Goal: Information Seeking & Learning: Learn about a topic

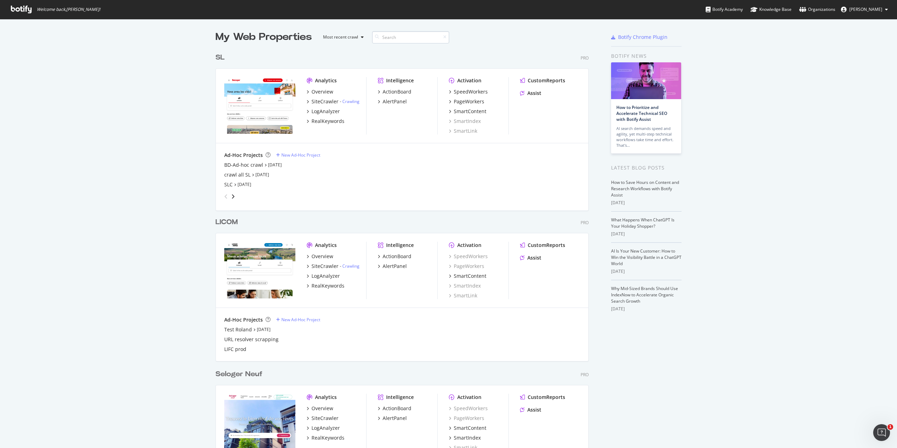
click at [403, 37] on input at bounding box center [410, 37] width 77 height 12
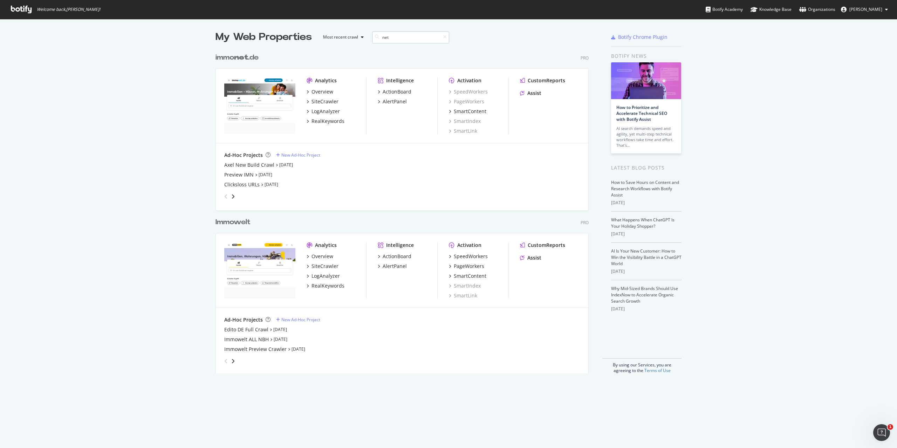
scroll to position [324, 374]
type input "net"
click at [322, 111] on div "LogAnalyzer" at bounding box center [326, 111] width 28 height 7
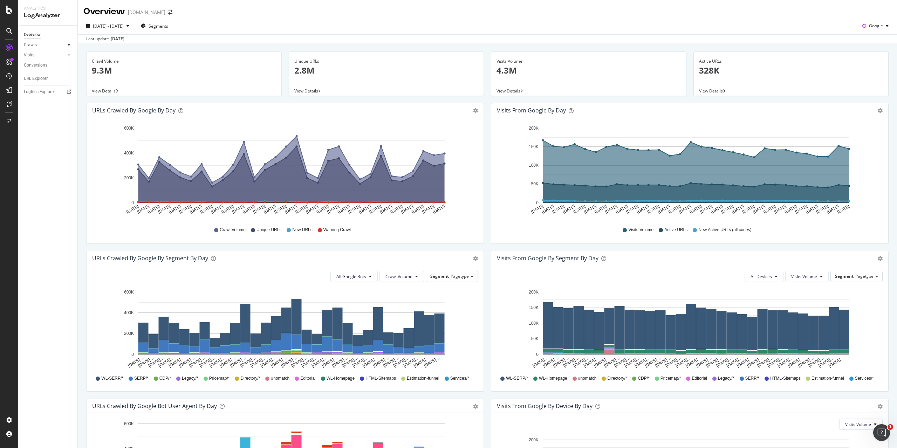
click at [71, 43] on div at bounding box center [69, 44] width 7 height 7
click at [43, 84] on div "HTTP Codes" at bounding box center [39, 82] width 24 height 7
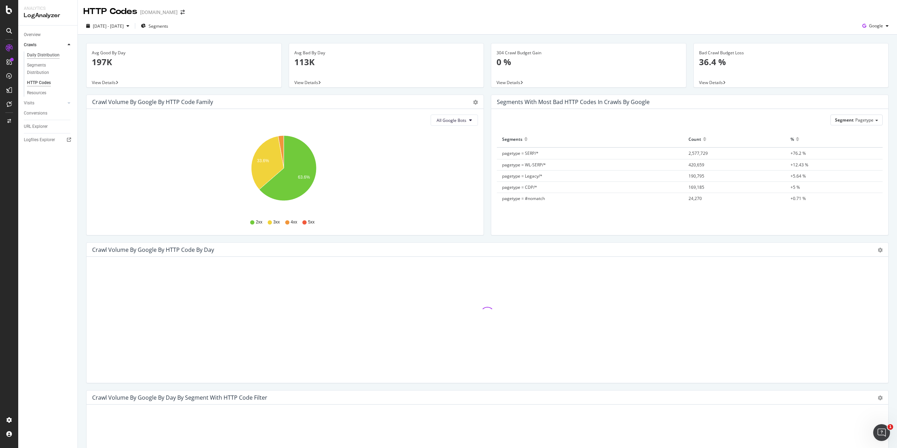
click at [49, 55] on div "Daily Distribution" at bounding box center [43, 55] width 33 height 7
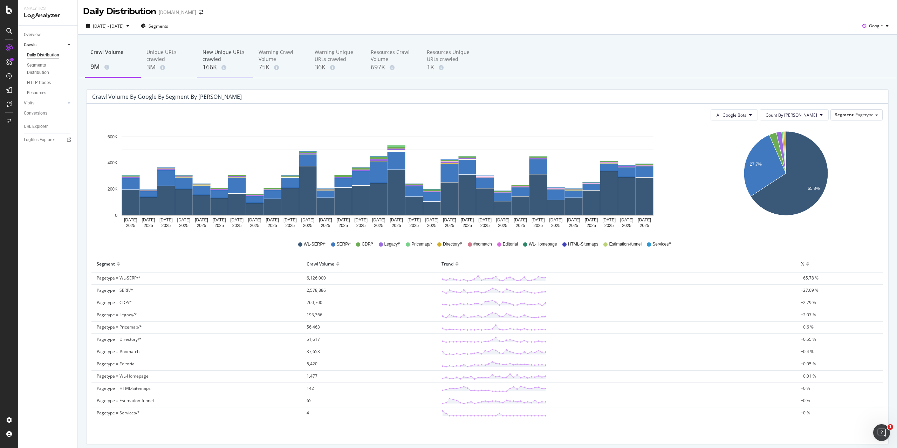
click at [213, 53] on div "New Unique URLs crawled" at bounding box center [225, 56] width 45 height 14
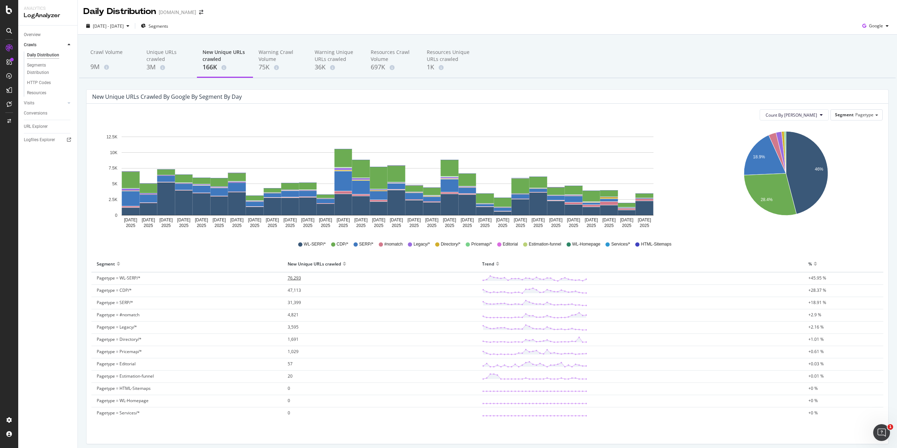
click at [292, 281] on span "76,293" at bounding box center [294, 278] width 13 height 6
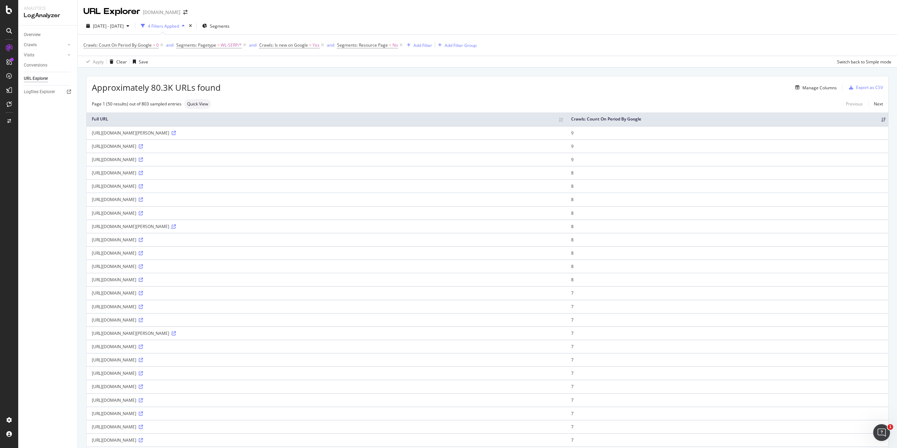
click at [176, 228] on icon at bounding box center [174, 227] width 4 height 4
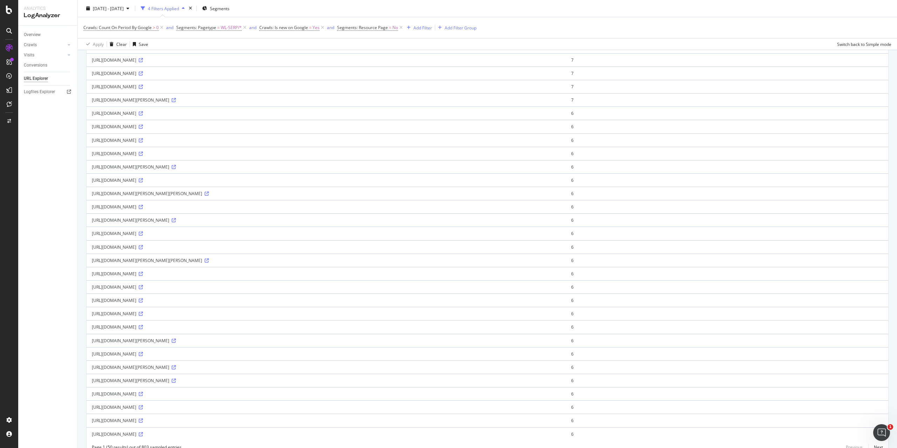
scroll to position [386, 0]
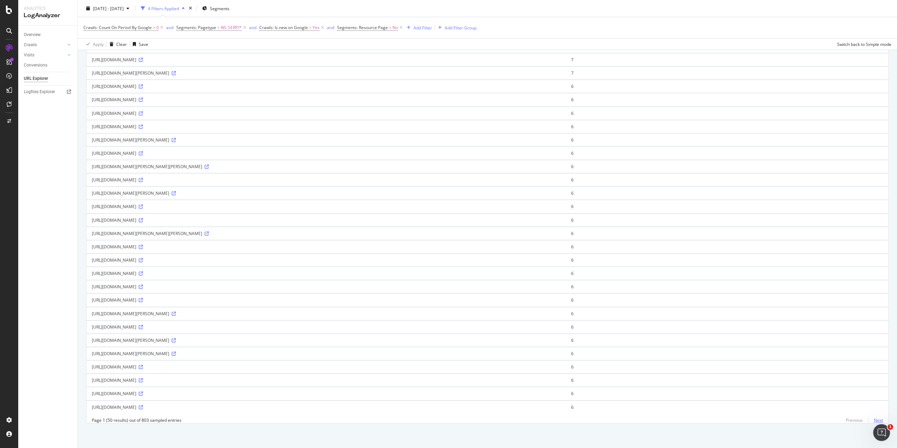
click at [869, 421] on link "Next" at bounding box center [875, 420] width 15 height 10
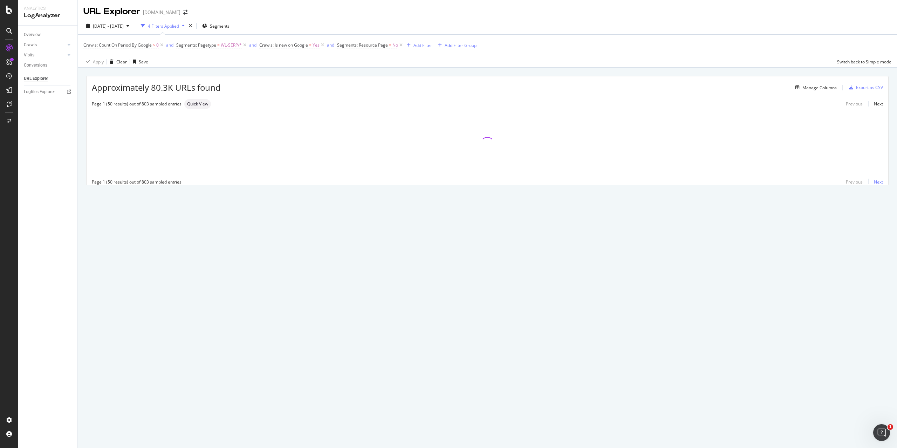
scroll to position [0, 0]
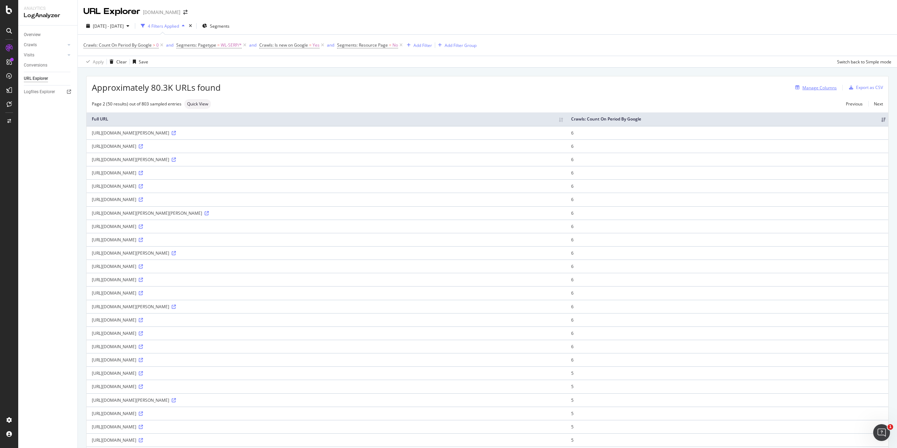
click at [805, 91] on div "Manage Columns" at bounding box center [815, 88] width 44 height 8
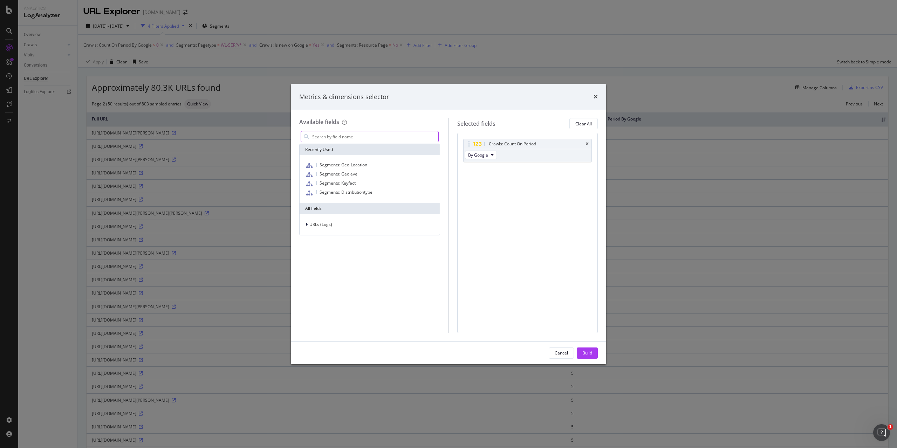
click at [371, 135] on input "modal" at bounding box center [375, 136] width 127 height 11
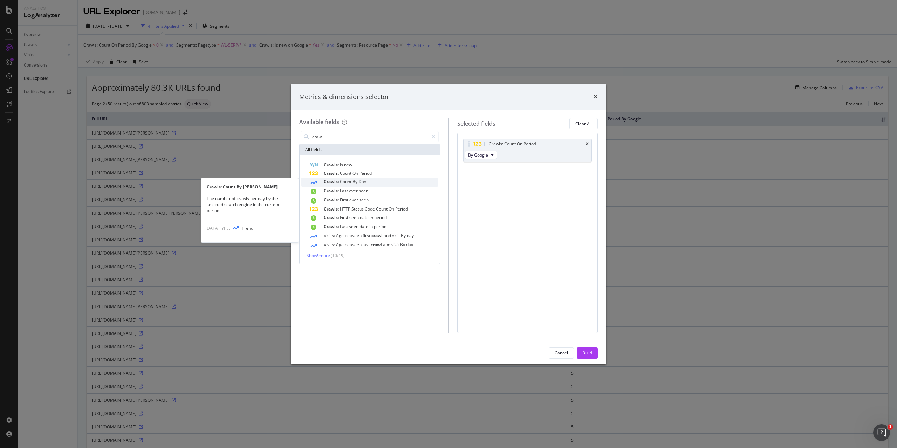
type input "crawl"
click at [374, 180] on div "Crawls: Count By Day" at bounding box center [373, 182] width 129 height 9
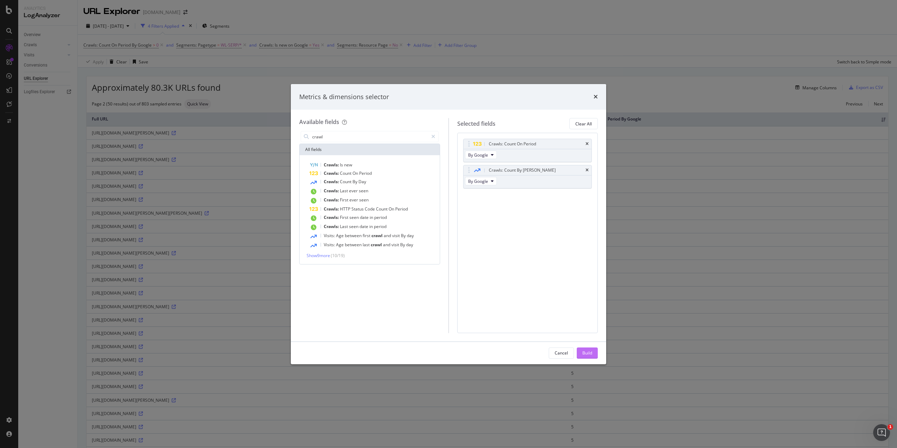
click at [590, 351] on div "Build" at bounding box center [587, 353] width 10 height 6
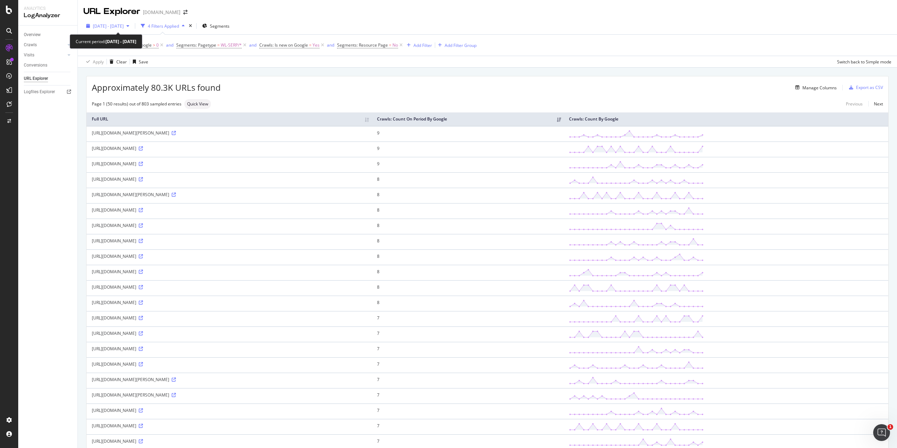
click at [122, 26] on span "2025 Aug. 17th - Sep. 15th" at bounding box center [108, 26] width 31 height 6
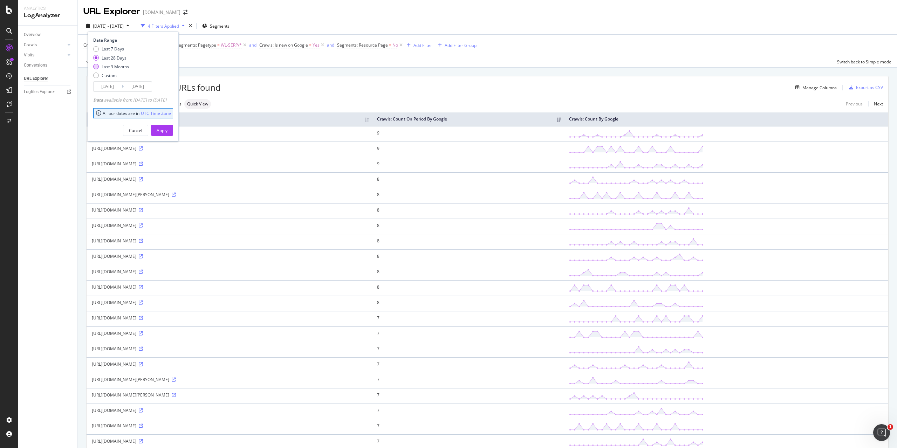
click at [119, 66] on div "Last 3 Months" at bounding box center [115, 67] width 27 height 6
type input "2025/06/16"
click at [173, 130] on button "Apply" at bounding box center [162, 130] width 22 height 11
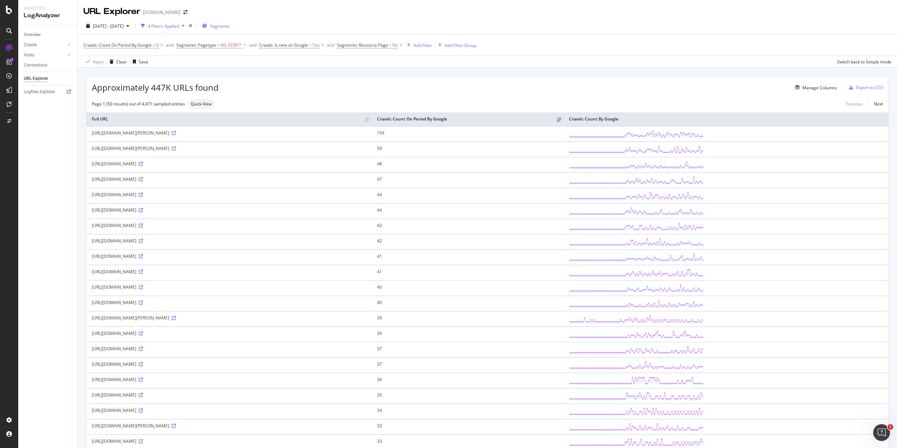
click at [230, 27] on span "Segments" at bounding box center [220, 26] width 20 height 6
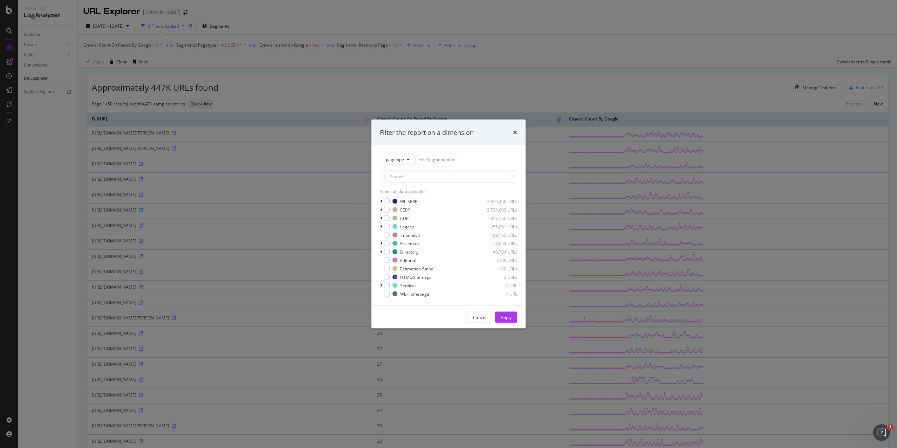
click at [495, 81] on div "Filter the report on a dimension pagetype Edit Segmentation Select all data ava…" at bounding box center [448, 224] width 897 height 448
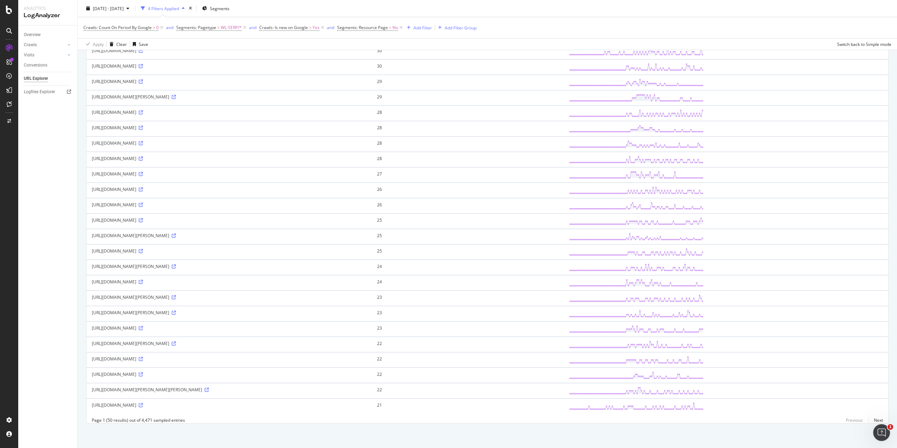
scroll to position [173, 0]
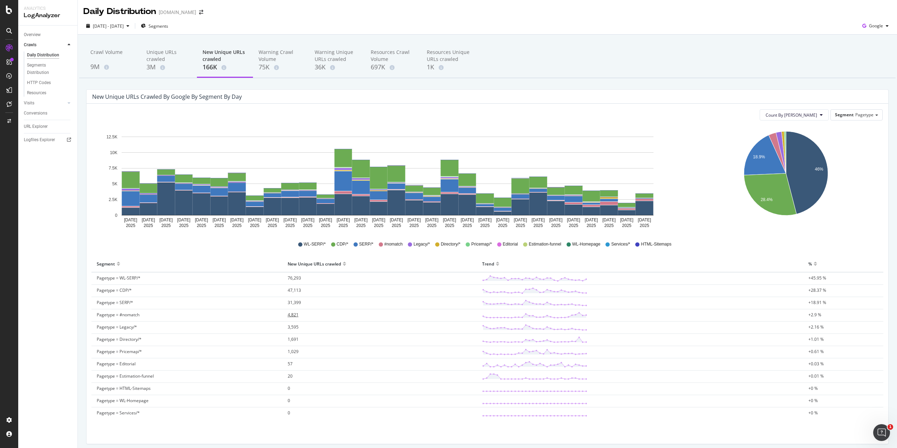
click at [292, 314] on span "4,821" at bounding box center [293, 315] width 11 height 6
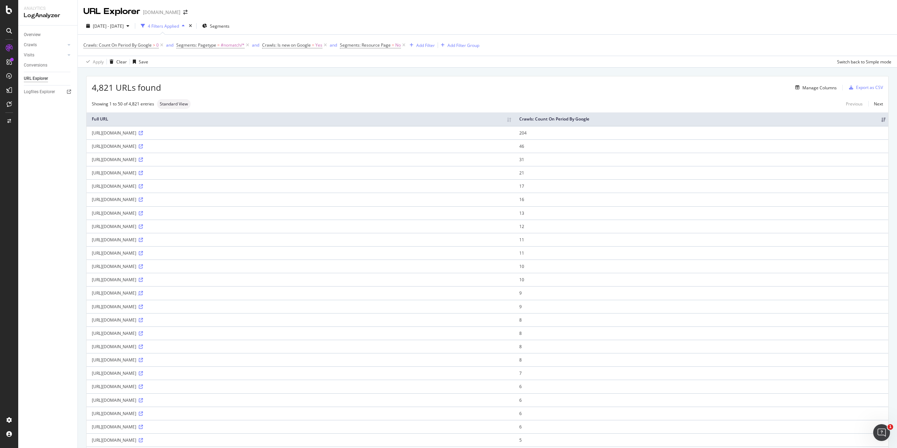
click at [143, 294] on icon at bounding box center [141, 293] width 4 height 4
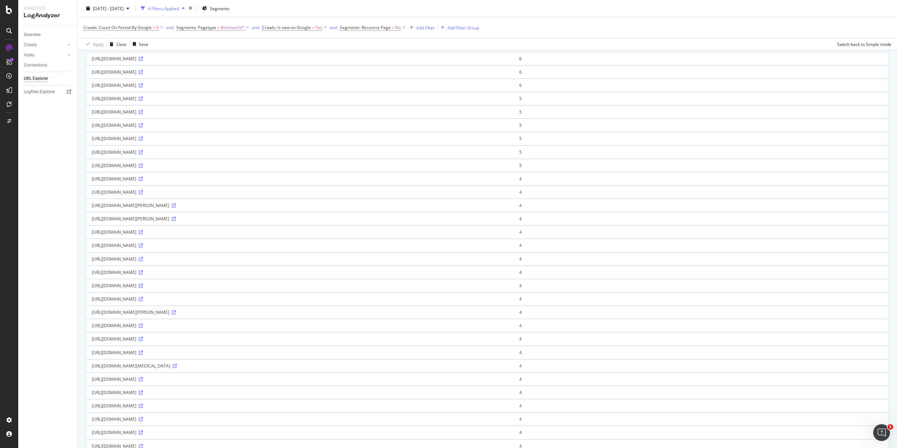
scroll to position [385, 0]
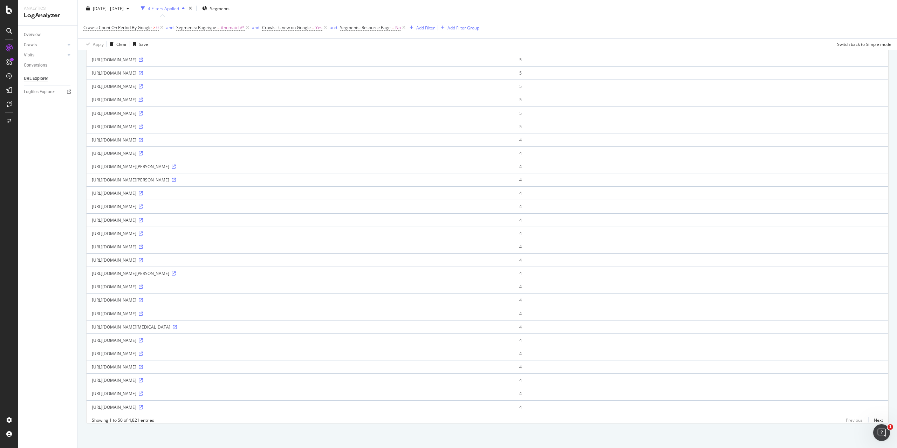
click at [143, 98] on icon at bounding box center [141, 100] width 4 height 4
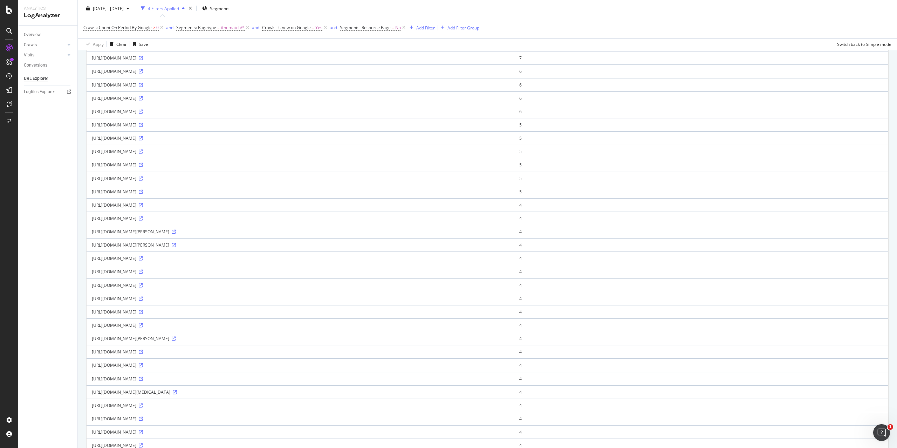
scroll to position [350, 0]
click at [143, 249] on icon at bounding box center [141, 250] width 4 height 4
drag, startPoint x: 92, startPoint y: 236, endPoint x: 179, endPoint y: 236, distance: 87.2
click at [179, 236] on div "[URL][DOMAIN_NAME]" at bounding box center [300, 237] width 417 height 6
copy div "[URL][DOMAIN_NAME]"
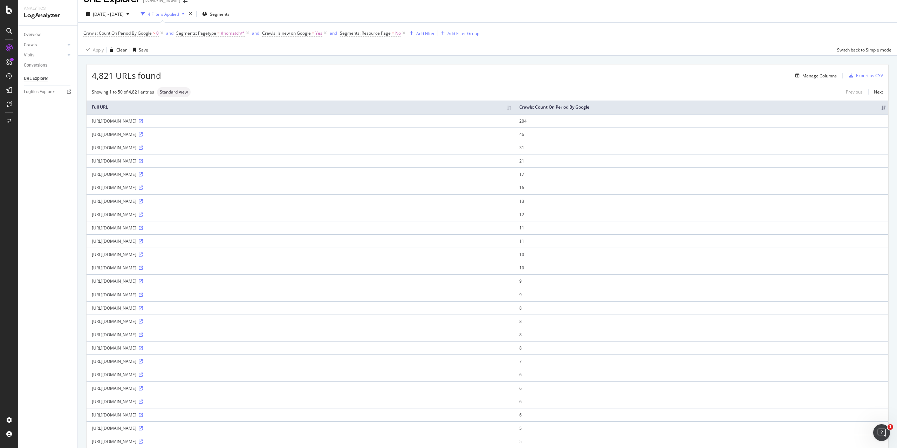
scroll to position [0, 0]
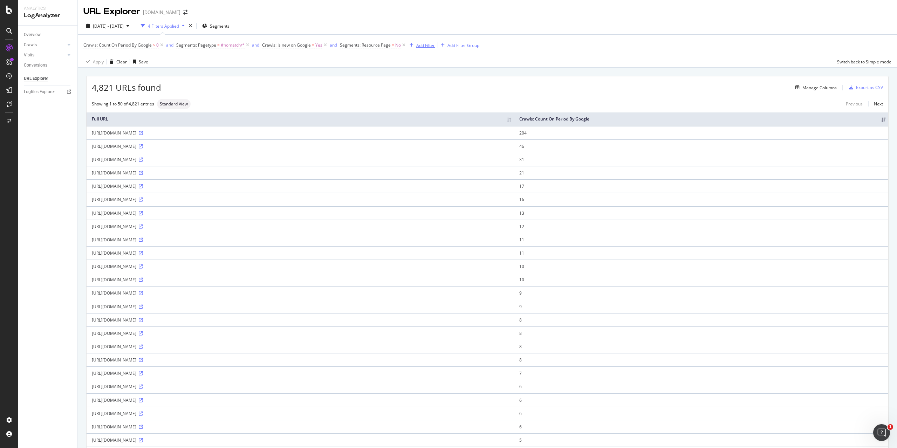
click at [426, 44] on div "Add Filter" at bounding box center [425, 45] width 19 height 6
click at [437, 101] on span "Full URL" at bounding box center [434, 103] width 15 height 6
click at [436, 74] on input "text" at bounding box center [451, 75] width 76 height 11
type input "deposit"
click at [483, 91] on div "Apply" at bounding box center [484, 90] width 11 height 6
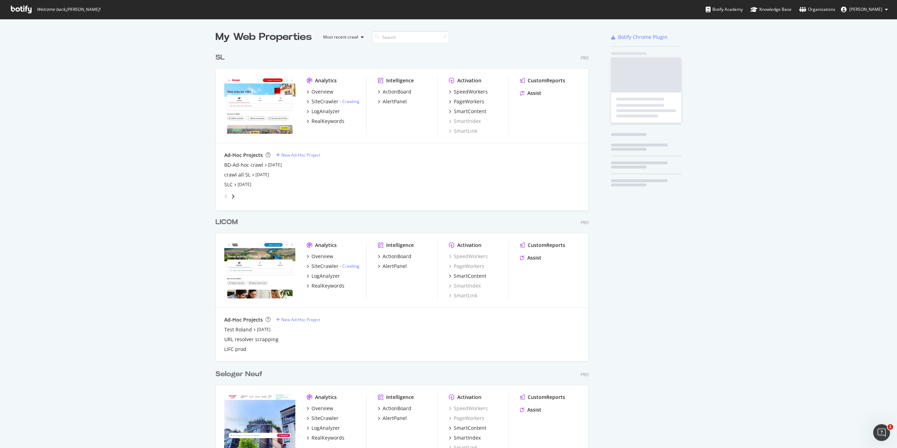
scroll to position [1979, 374]
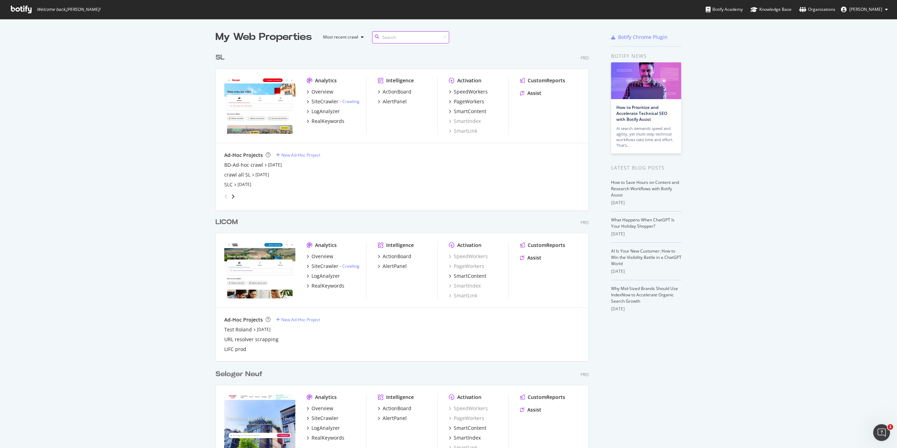
click at [398, 36] on input at bounding box center [410, 37] width 77 height 12
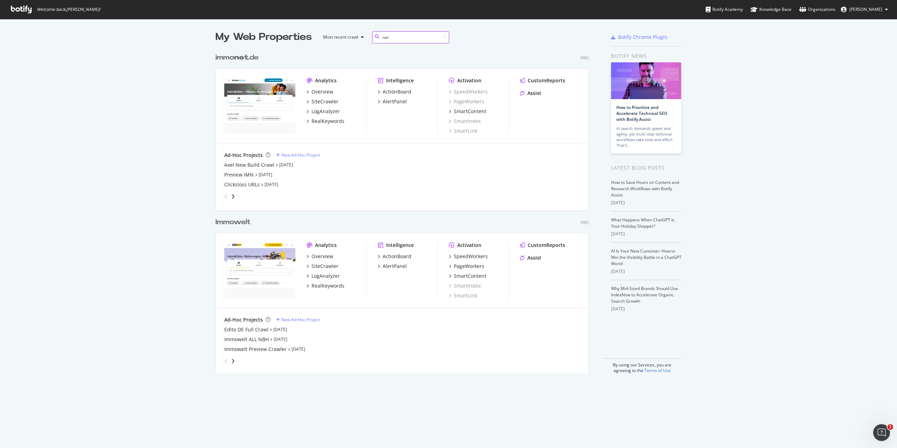
scroll to position [324, 374]
type input "net"
click at [477, 268] on div "PageWorkers" at bounding box center [469, 266] width 30 height 7
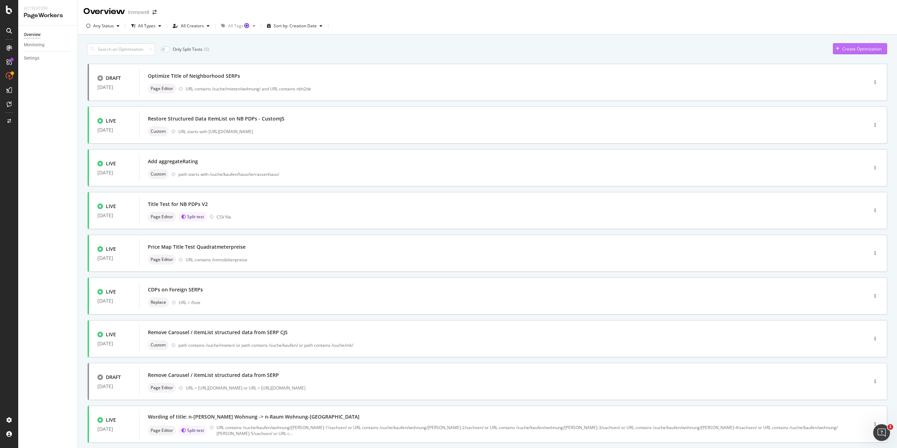
click at [867, 50] on div "Create Optimization" at bounding box center [861, 49] width 39 height 6
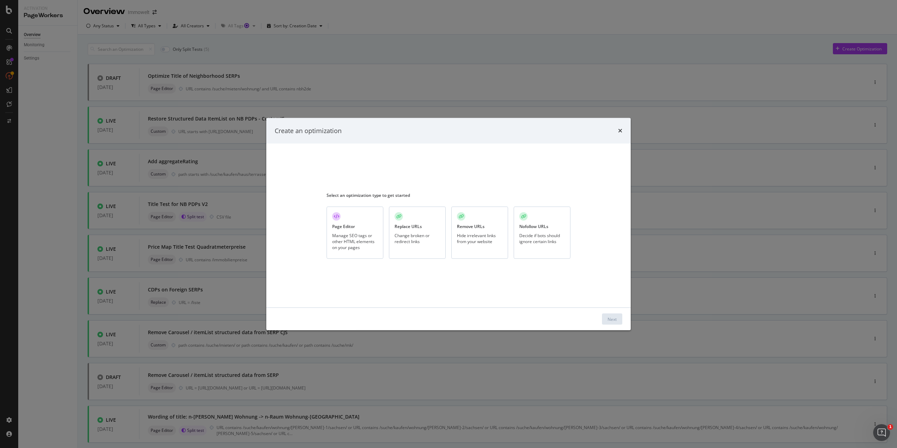
click at [350, 235] on div "Manage SEO tags or other HTML elements on your pages" at bounding box center [355, 241] width 46 height 18
click at [613, 316] on div "Next" at bounding box center [612, 319] width 9 height 11
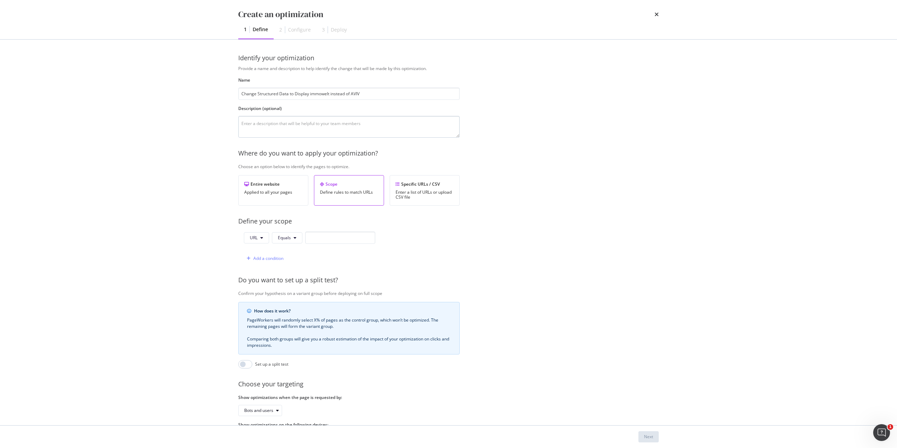
type input "Change Structured Data to Display immowelt instead of AVIV"
click at [317, 126] on textarea "modal" at bounding box center [348, 127] width 221 height 22
type textarea "Google Discover currently displays "AVIV Germany" instead of "immowelt". This i…"
click at [349, 239] on input "modal" at bounding box center [340, 238] width 70 height 12
click at [287, 239] on span "Equals" at bounding box center [284, 238] width 13 height 6
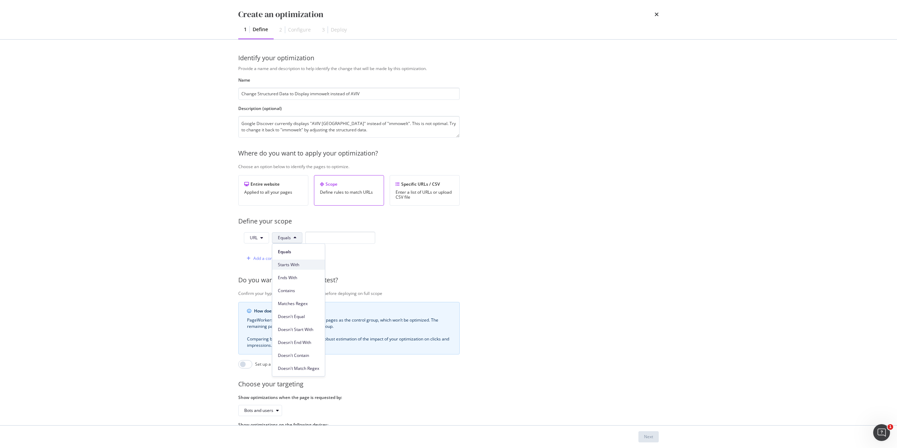
click at [301, 266] on span "Starts With" at bounding box center [298, 265] width 41 height 6
click at [343, 238] on input "modal" at bounding box center [349, 238] width 70 height 12
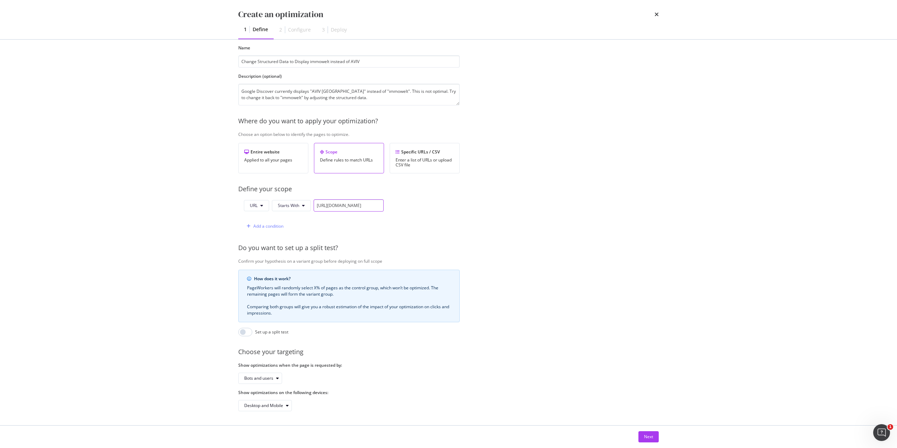
scroll to position [37, 0]
type input "https://www.immowelt.de/ratgeber/news/"
click at [653, 437] on button "Next" at bounding box center [648, 436] width 20 height 11
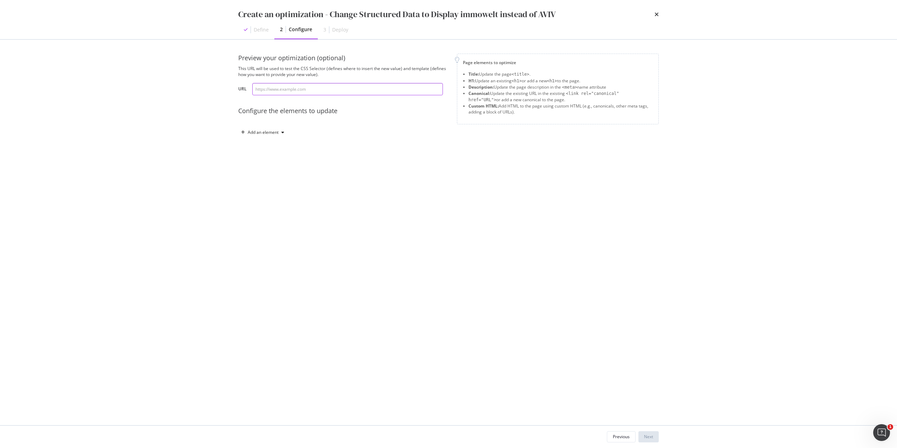
click at [337, 91] on input "modal" at bounding box center [347, 89] width 191 height 12
paste input "https://www.immowelt.de/ratgeber/news/tiny-house-mit-energieausweis-3-faelle-in…"
type input "https://www.immowelt.de/ratgeber/news/tiny-house-mit-energieausweis-3-faelle-in…"
click at [278, 130] on div "Add an element" at bounding box center [263, 132] width 31 height 4
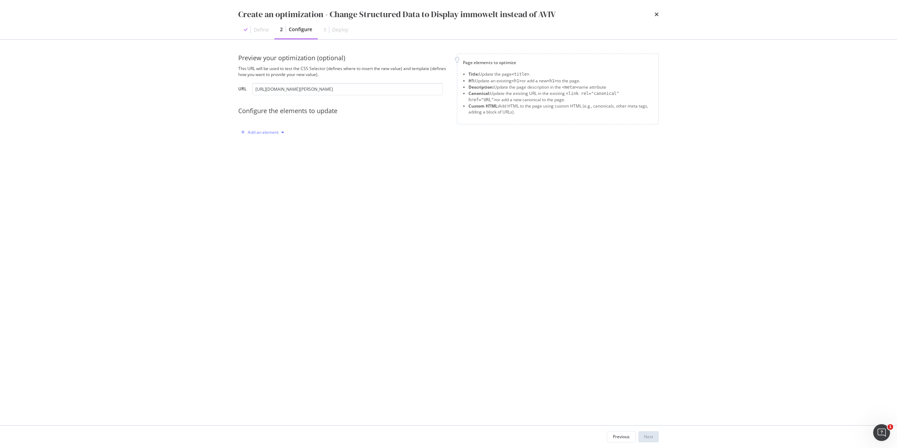
scroll to position [0, 0]
click at [283, 192] on div "Custom HTML" at bounding box center [271, 192] width 28 height 6
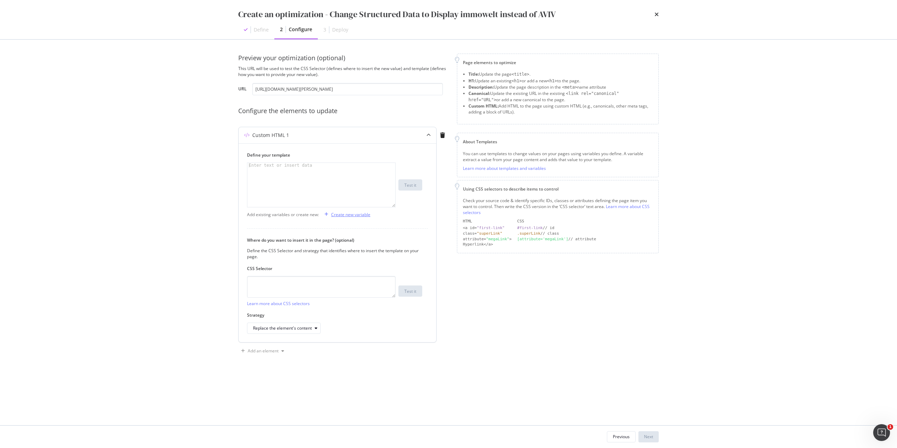
click at [361, 215] on div "Create new variable" at bounding box center [350, 215] width 39 height 6
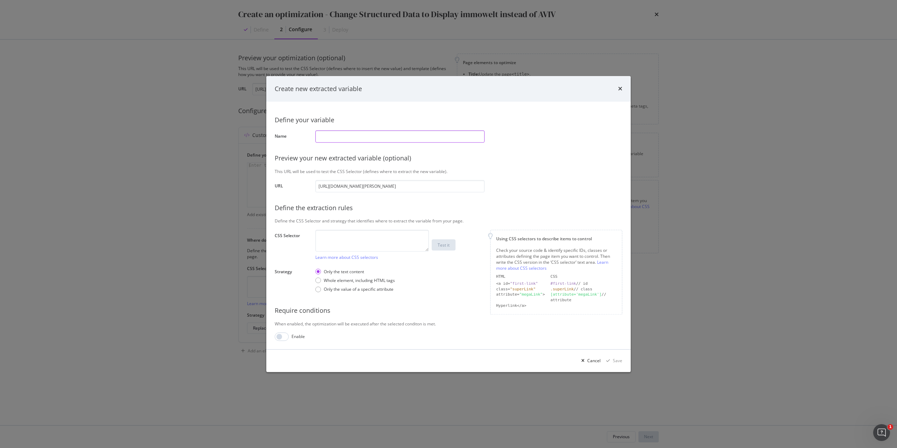
click at [390, 138] on input "modal" at bounding box center [399, 136] width 169 height 12
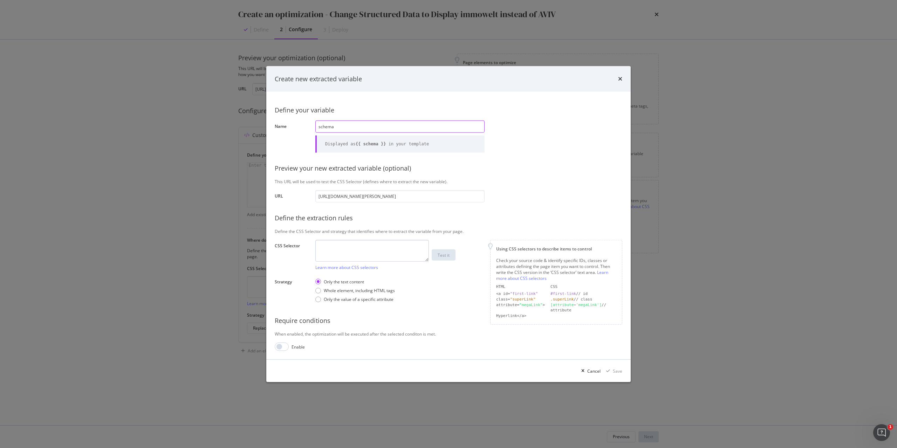
type input "schema"
click at [372, 249] on textarea "modal" at bounding box center [372, 251] width 114 height 22
paste textarea "#ext-schema-jsonld"
type textarea "#ext-schema-jsonld"
click at [441, 257] on div "Test it" at bounding box center [444, 255] width 12 height 6
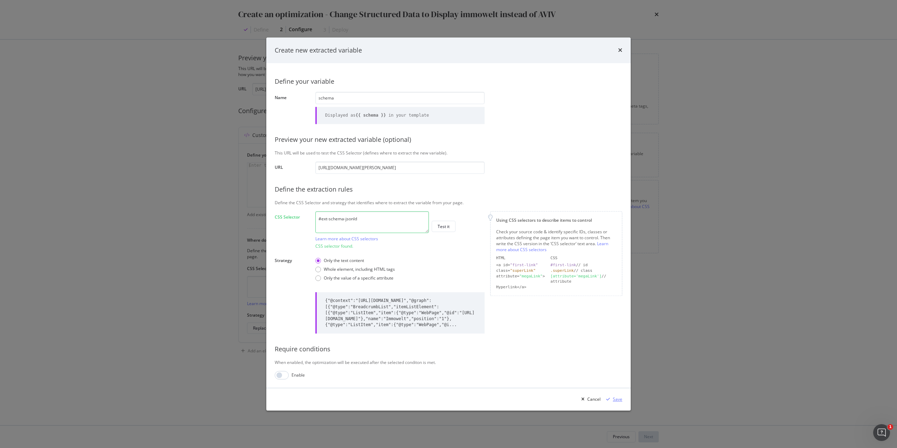
click at [617, 403] on div "Save" at bounding box center [612, 399] width 19 height 11
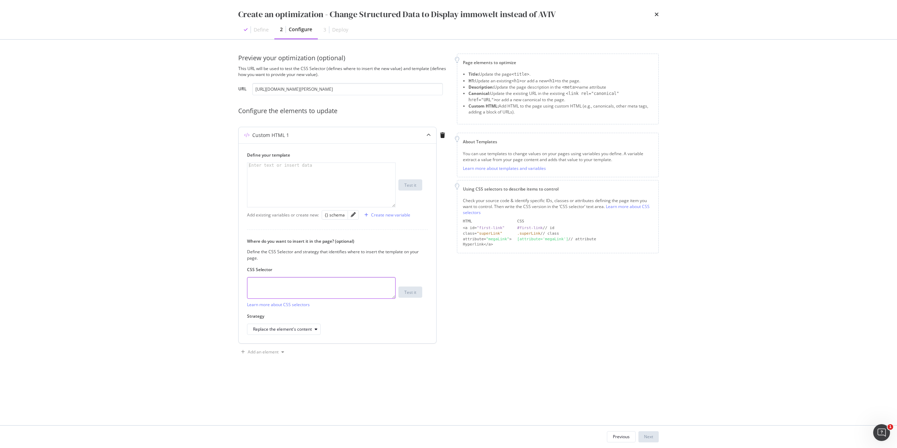
click at [344, 291] on textarea "modal" at bounding box center [321, 288] width 149 height 22
paste textarea "#ext-schema-jsonld"
type textarea "#ext-schema-jsonld"
click at [312, 331] on div "Replace the element's content" at bounding box center [282, 329] width 59 height 4
click at [373, 328] on div "Replace the element's content" at bounding box center [334, 329] width 175 height 11
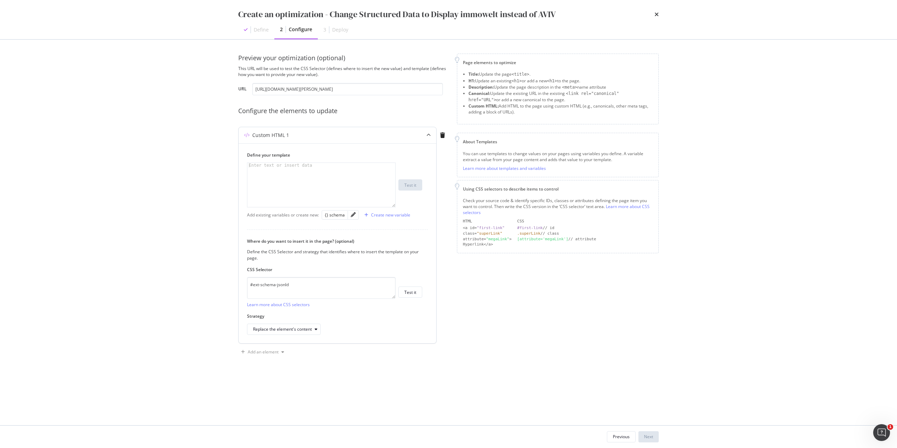
click at [366, 168] on div "modal" at bounding box center [321, 190] width 148 height 54
click at [333, 216] on div "{} schema" at bounding box center [335, 215] width 20 height 6
click at [282, 166] on div "{{ schema }} | replace" at bounding box center [321, 190] width 148 height 54
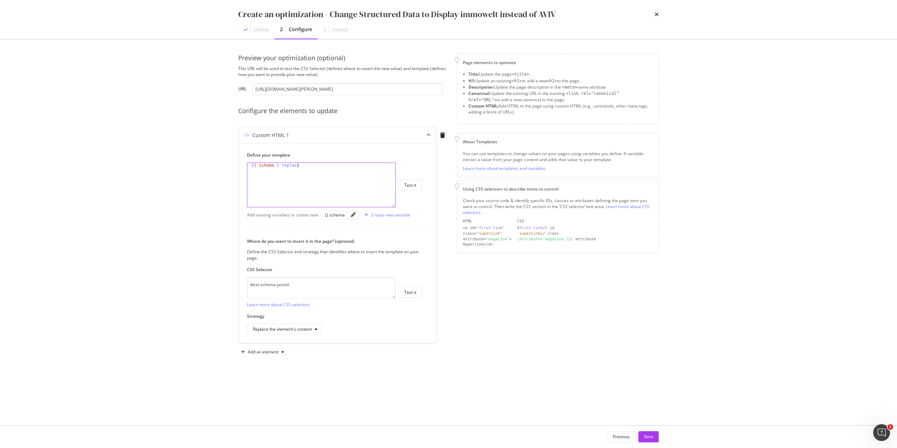
paste textarea "}}"
type textarea "{{ schema | replace("AVIV Germany GmbH", "immowelt") }}"
click at [417, 293] on button "Test it" at bounding box center [410, 292] width 24 height 11
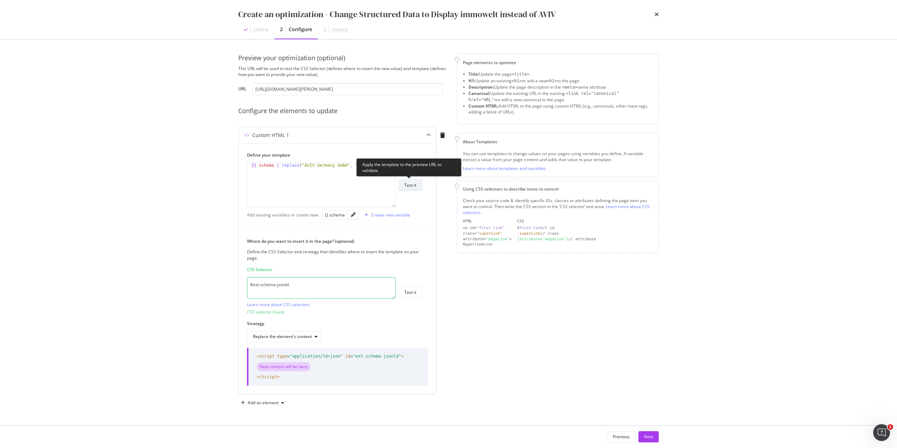
click at [416, 187] on div "Test it" at bounding box center [410, 185] width 12 height 6
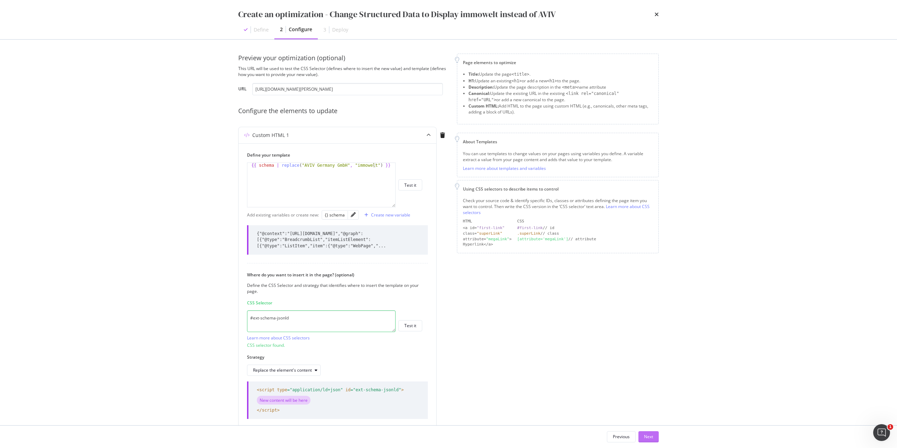
click at [653, 439] on button "Next" at bounding box center [648, 436] width 20 height 11
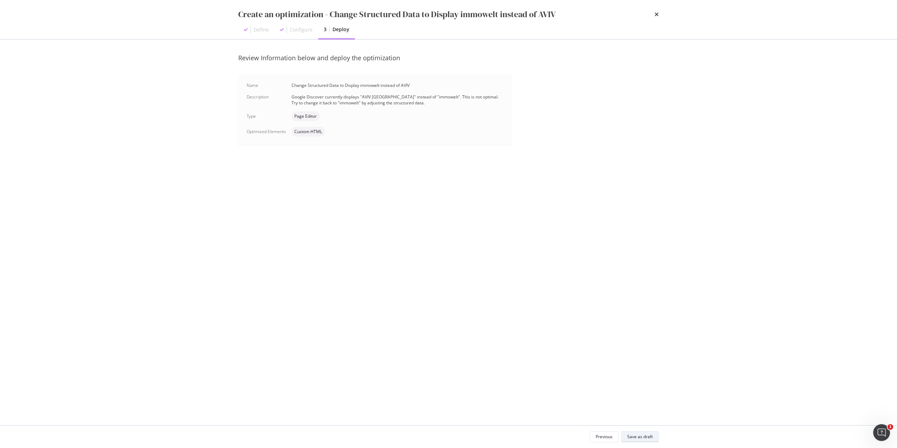
click at [652, 438] on div "Save as draft" at bounding box center [640, 437] width 26 height 6
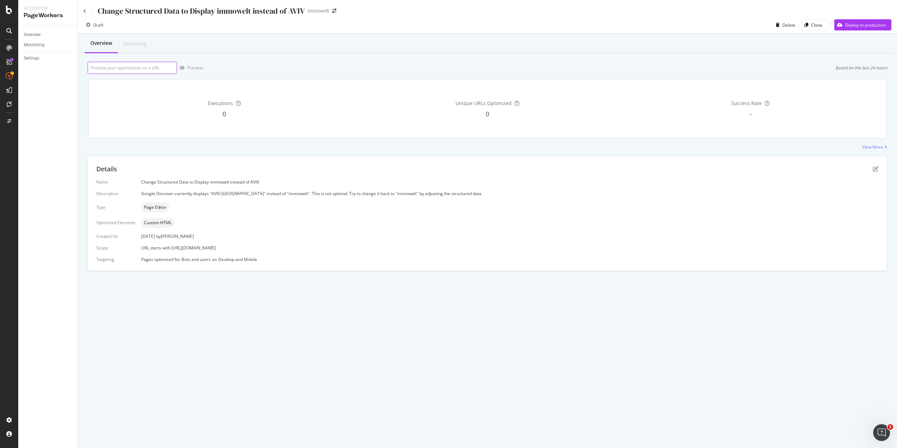
click at [134, 70] on input "url" at bounding box center [132, 68] width 89 height 12
paste input "https://www.immowelt.de/ratgeber/news/tiny-house-mit-energieausweis-3-faelle-in…"
type input "https://www.immowelt.de/ratgeber/news/tiny-house-mit-energieausweis-3-faelle-in…"
click at [198, 69] on div "Preview" at bounding box center [194, 68] width 15 height 6
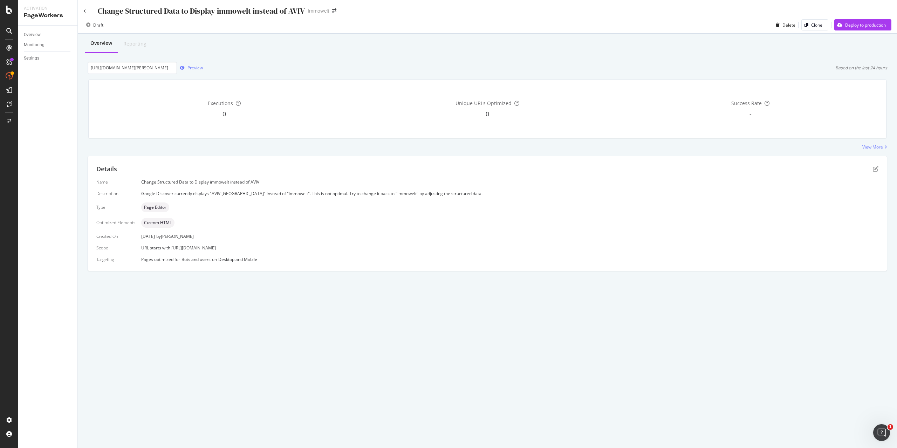
scroll to position [0, 0]
click at [876, 168] on icon "pen-to-square" at bounding box center [876, 169] width 6 height 6
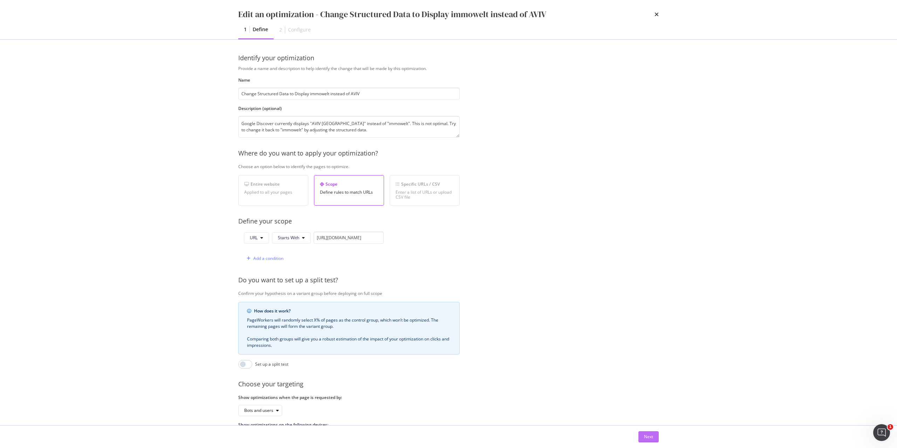
click at [650, 435] on div "Next" at bounding box center [648, 437] width 9 height 6
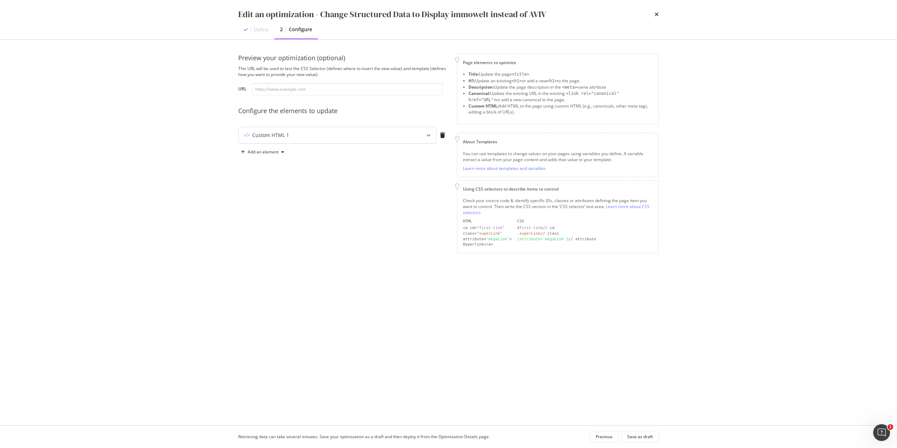
click at [391, 135] on div "Custom HTML 1" at bounding box center [324, 135] width 170 height 7
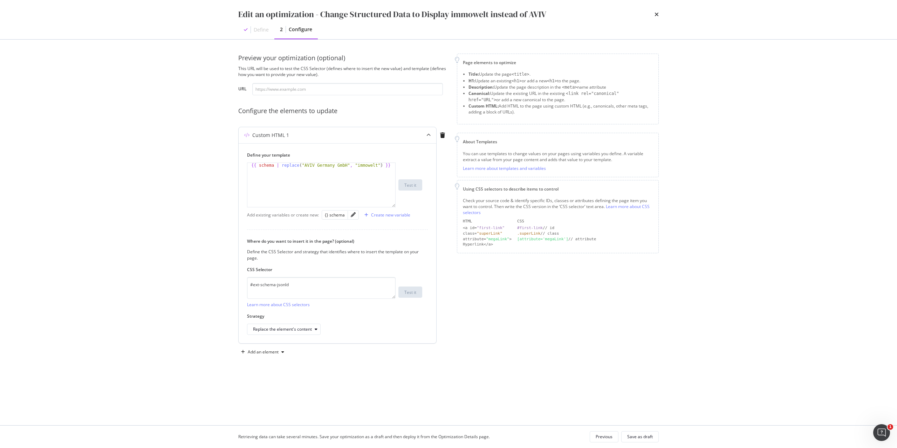
click at [297, 165] on div "{{ schema | replace ( "AVIV Germany GmbH" , "immowelt" ) }}" at bounding box center [321, 190] width 148 height 54
click at [306, 165] on div "{{ schema | replace ( r / ( \ b ( AVIV Germany GmbH ) \ b / , "immowelt" ) }}" at bounding box center [321, 195] width 148 height 64
type textarea "{{ schema | replace(r/\b(AVIV Germany GmbH)\b/, "immowelt") }}"
click at [361, 290] on textarea "#ext-schema-jsonld" at bounding box center [321, 288] width 149 height 22
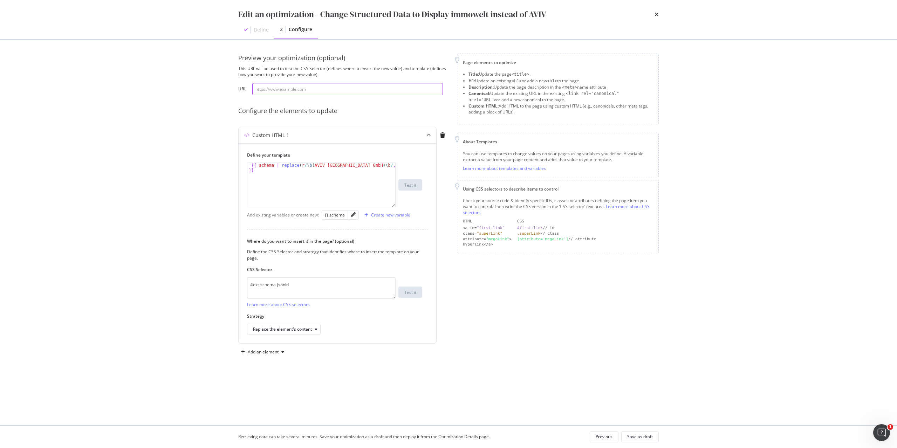
click at [372, 92] on input "modal" at bounding box center [347, 89] width 191 height 12
paste input "https://www.immowelt.de/ratgeber/news/tiny-house-mit-energieausweis-3-faelle-in…"
type input "https://www.immowelt.de/ratgeber/news/tiny-house-mit-energieausweis-3-faelle-in…"
click at [417, 183] on button "Test it" at bounding box center [410, 184] width 24 height 11
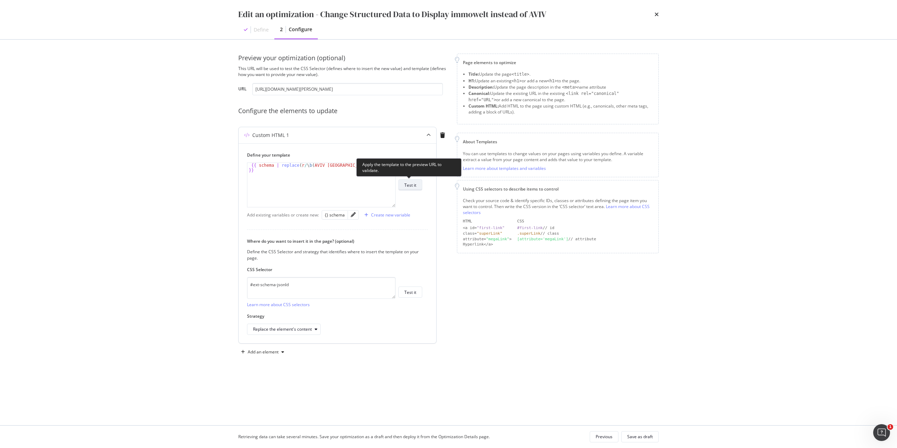
scroll to position [0, 0]
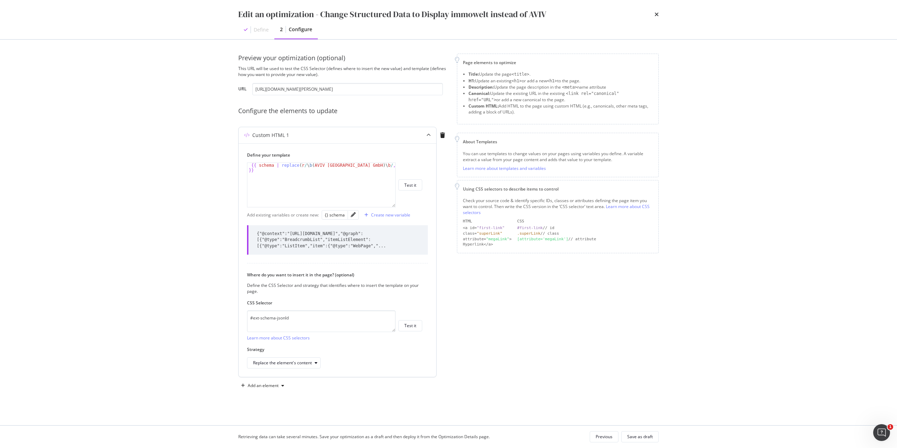
click at [248, 164] on div "{{ schema | replace ( r / \ b ( AVIV Germany GmbH ) \ b / , "immowelt" ) }}" at bounding box center [321, 195] width 148 height 64
type textarea "{{ schema | replace(r/\b(AVIV Germany GmbH)\b/, "immowelt") }}"
click at [306, 361] on div "Replace the element's content" at bounding box center [282, 363] width 59 height 4
click at [397, 363] on div "Replace the element's content" at bounding box center [334, 362] width 175 height 11
click at [305, 362] on div "Replace the element's content" at bounding box center [282, 363] width 59 height 4
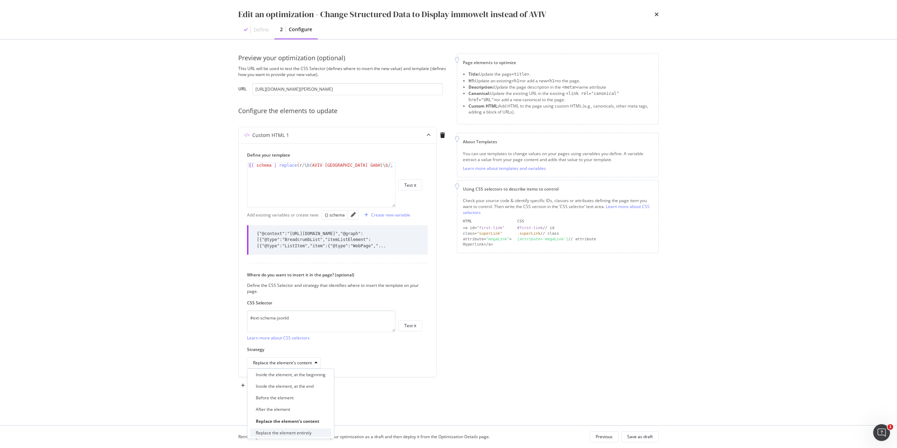
click at [306, 435] on div "Replace the element entirely" at bounding box center [284, 433] width 56 height 6
click at [632, 439] on div "Save as draft" at bounding box center [640, 437] width 26 height 6
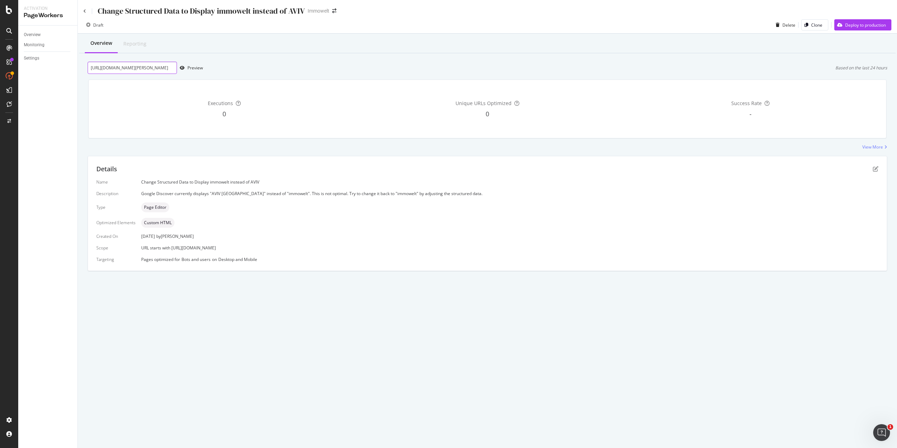
click at [152, 71] on input "https://www.immowelt.de/ratgeber/news/tiny-house-mit-energieausweis-3-faelle-in…" at bounding box center [132, 68] width 89 height 12
click at [203, 68] on div "Preview" at bounding box center [194, 68] width 15 height 6
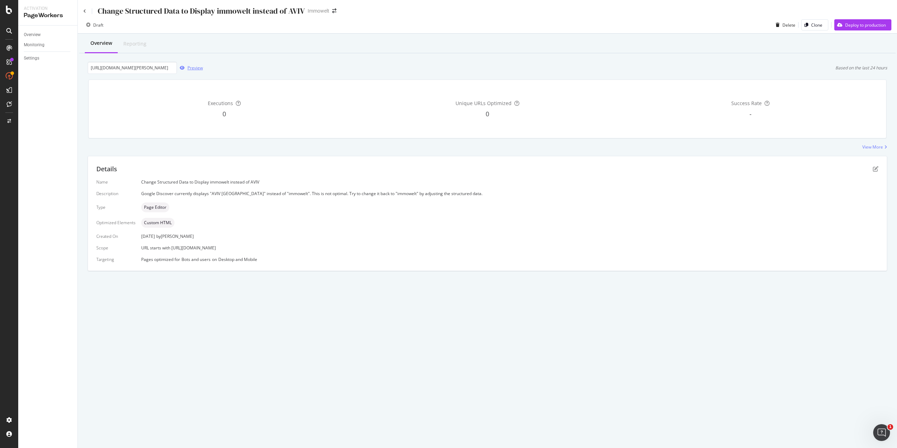
scroll to position [0, 0]
click at [876, 167] on icon "pen-to-square" at bounding box center [876, 169] width 6 height 6
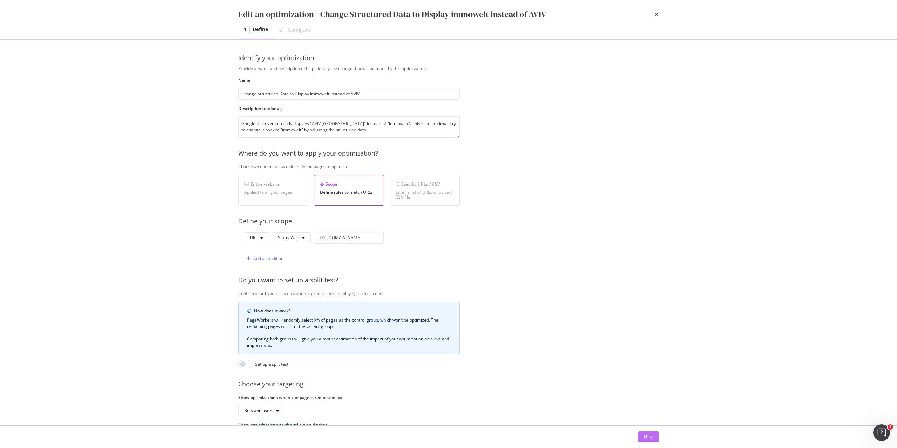
click at [652, 438] on div "Next" at bounding box center [648, 437] width 9 height 6
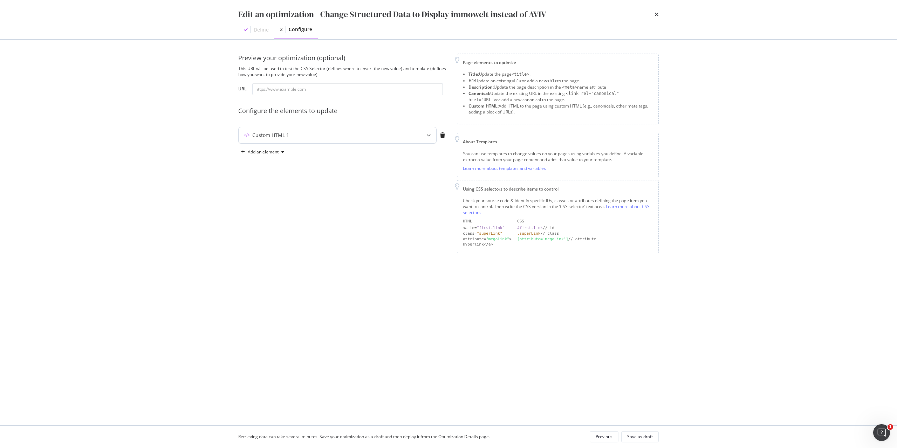
click at [415, 133] on div "Custom HTML 1" at bounding box center [338, 135] width 198 height 16
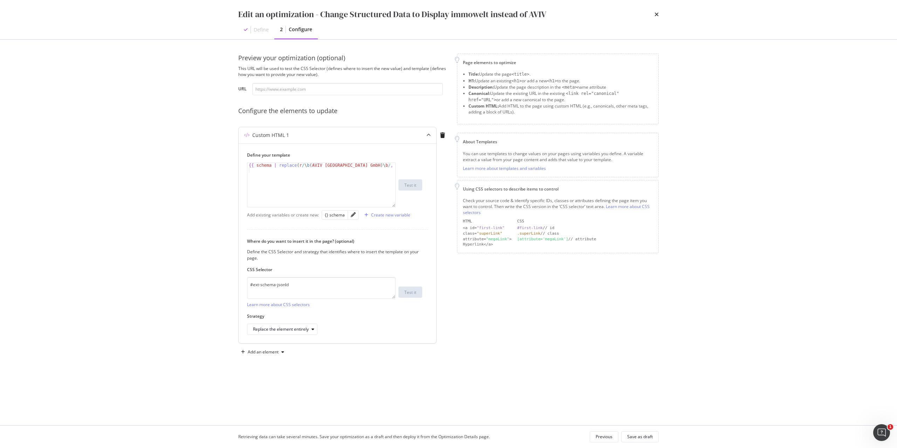
click at [355, 215] on div "modal" at bounding box center [353, 215] width 11 height 9
click at [352, 215] on icon "pencil" at bounding box center [353, 214] width 5 height 5
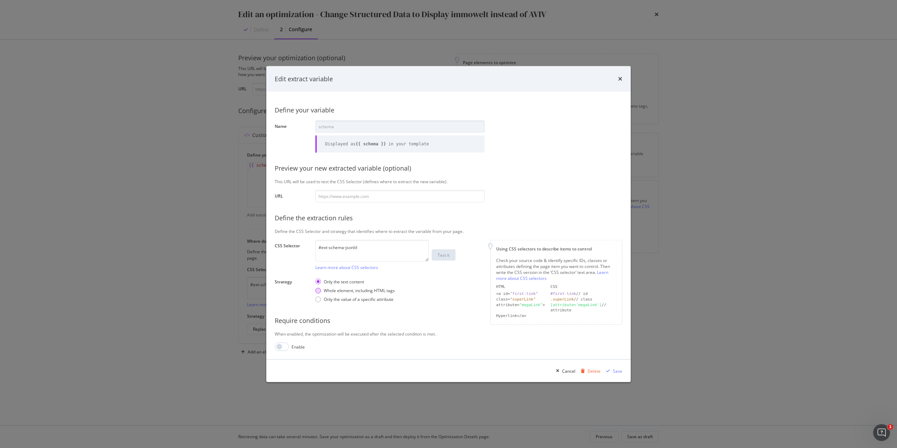
click at [387, 292] on div "Whole element, including HTML tags" at bounding box center [359, 291] width 71 height 6
click at [383, 198] on input "modal" at bounding box center [399, 196] width 169 height 12
paste input "https://www.immowelt.de/ratgeber/news/tiny-house-mit-energieausweis-3-faelle-in…"
type input "https://www.immowelt.de/ratgeber/news/tiny-house-mit-energieausweis-3-faelle-in…"
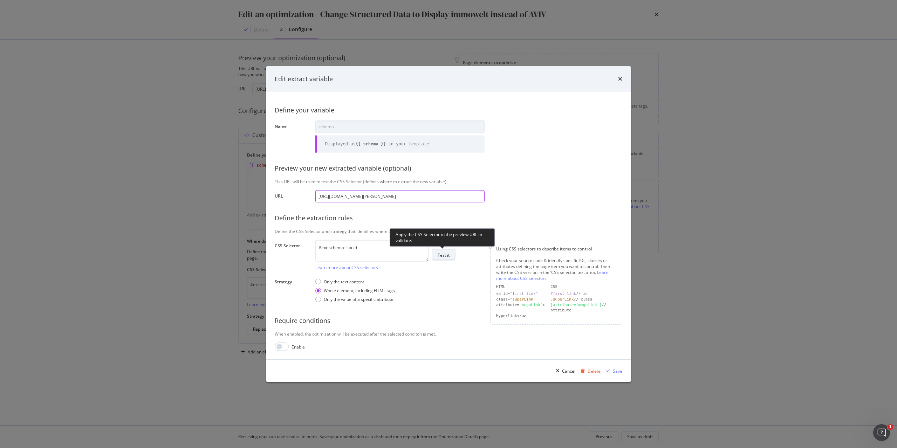
type input "https://www.immowelt.de/ratgeber/news/tiny-house-mit-energieausweis-3-faelle-in…"
click at [448, 254] on div "Test it" at bounding box center [444, 255] width 12 height 6
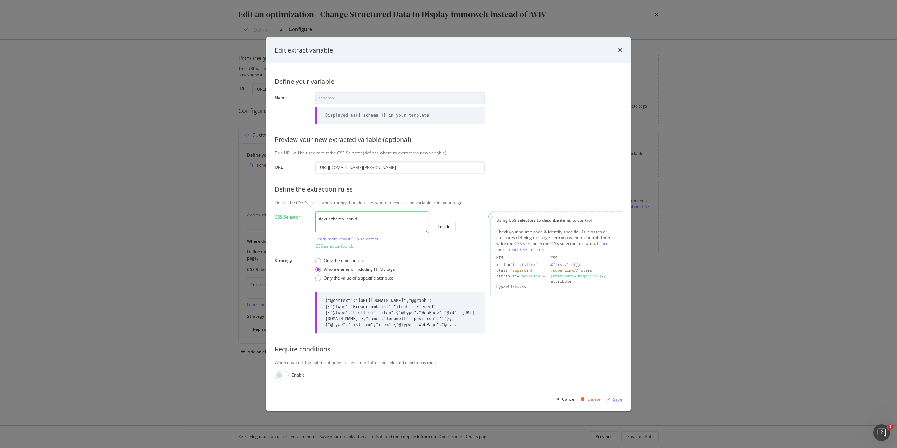
click at [614, 398] on div "Save" at bounding box center [617, 400] width 9 height 6
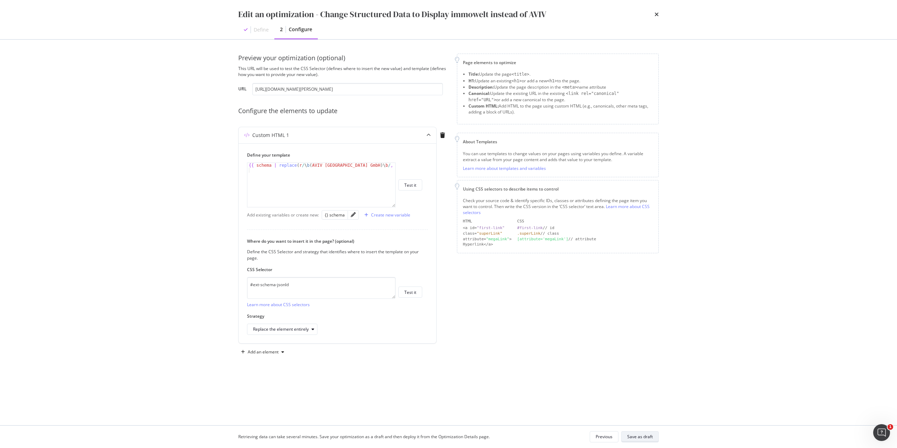
click at [646, 433] on div "Save as draft" at bounding box center [640, 437] width 26 height 10
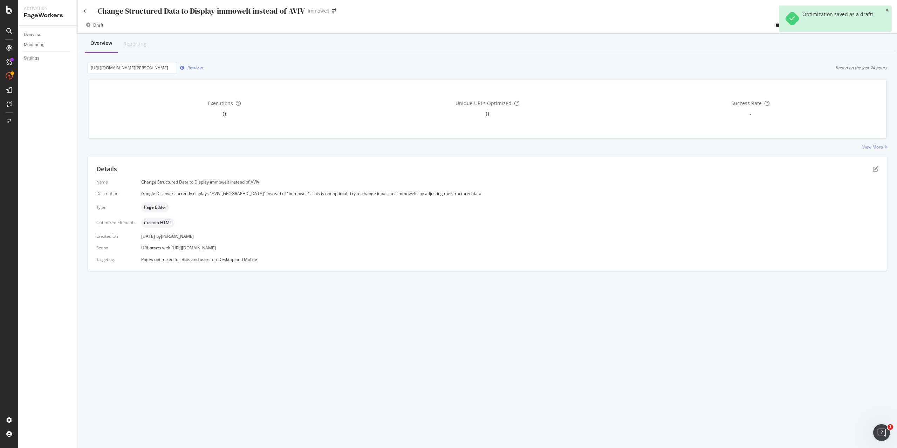
click at [192, 69] on div "Preview" at bounding box center [194, 68] width 15 height 6
click at [877, 169] on icon "pen-to-square" at bounding box center [876, 169] width 6 height 6
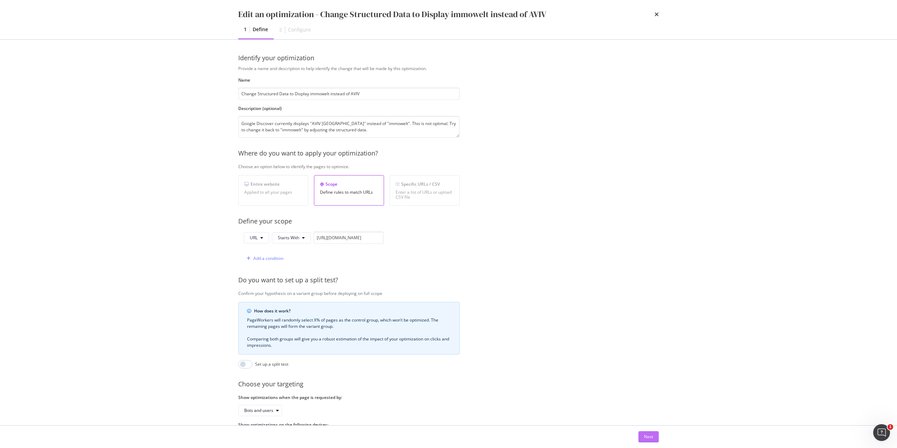
click at [651, 438] on div "Next" at bounding box center [648, 437] width 9 height 6
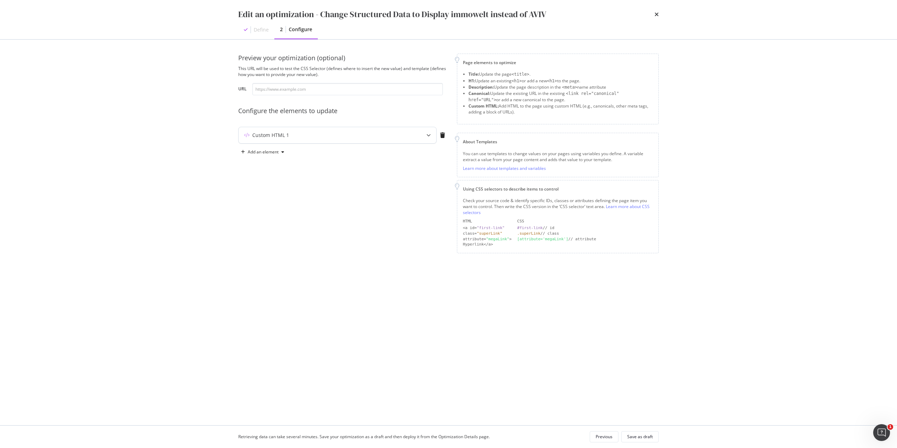
click at [328, 134] on div "Custom HTML 1" at bounding box center [324, 135] width 170 height 7
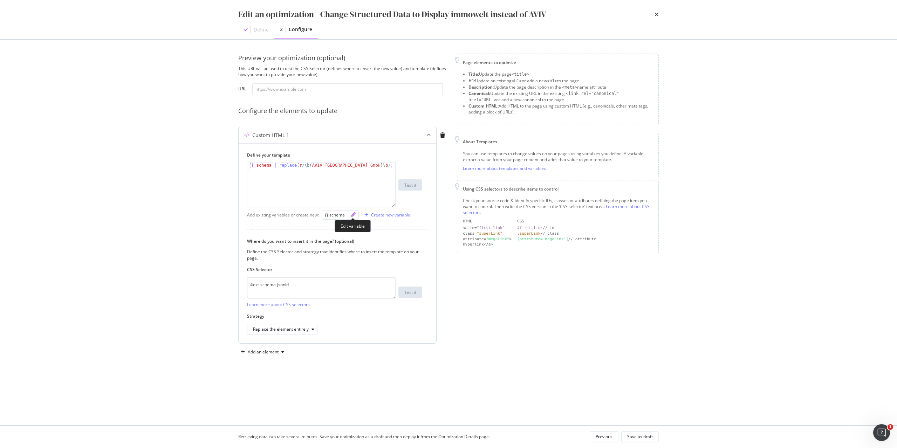
click at [354, 217] on icon "pencil" at bounding box center [353, 214] width 5 height 5
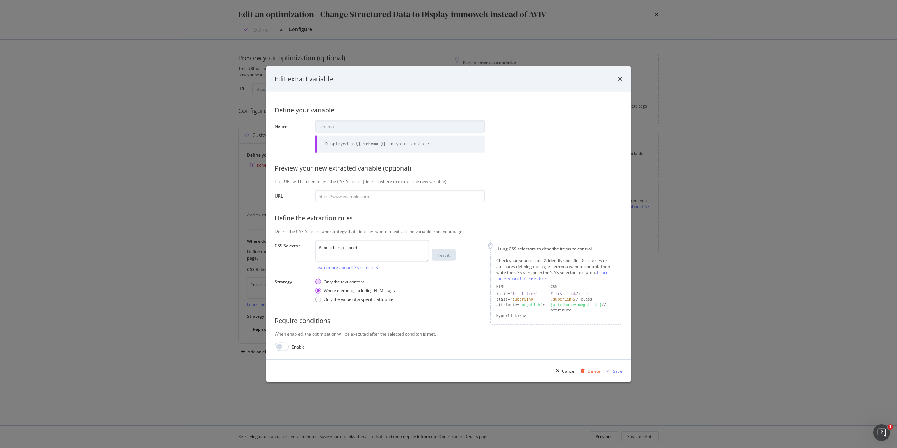
click at [353, 281] on div "Only the text content" at bounding box center [344, 282] width 40 height 6
click at [616, 370] on div "Save" at bounding box center [617, 371] width 9 height 6
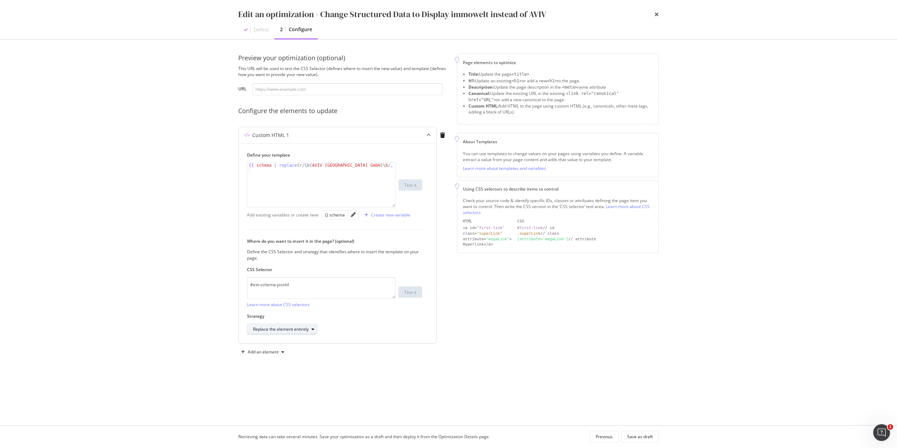
click at [310, 330] on div "modal" at bounding box center [313, 329] width 8 height 4
click at [316, 386] on div "Replace the element's content" at bounding box center [290, 387] width 81 height 9
click at [351, 87] on input "modal" at bounding box center [347, 89] width 191 height 12
paste input "https://www.immowelt.de/ratgeber/news/tiny-house-mit-energieausweis-3-faelle-in…"
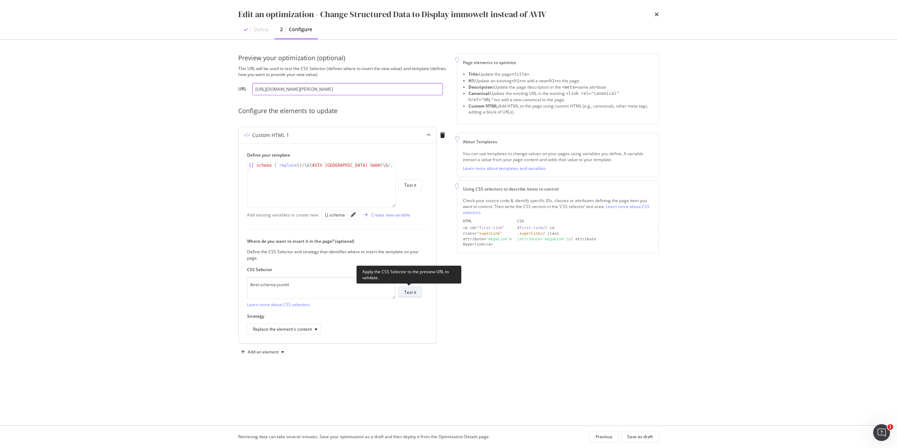
type input "https://www.immowelt.de/ratgeber/news/tiny-house-mit-energieausweis-3-faelle-in…"
click at [412, 290] on div "Test it" at bounding box center [410, 292] width 12 height 6
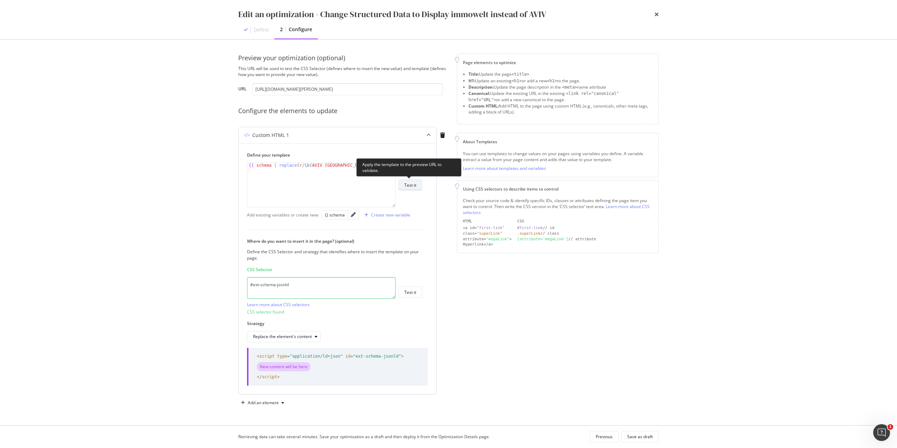
click at [411, 186] on div "Test it" at bounding box center [410, 185] width 12 height 6
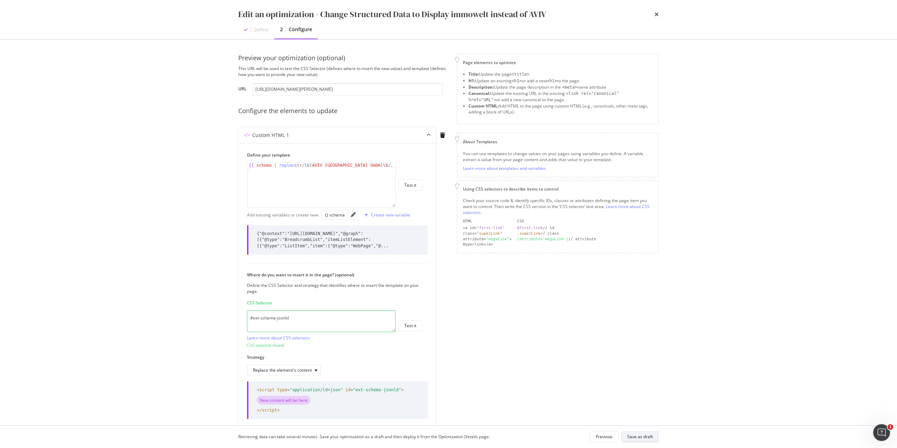
click at [649, 440] on div "Save as draft" at bounding box center [640, 437] width 26 height 10
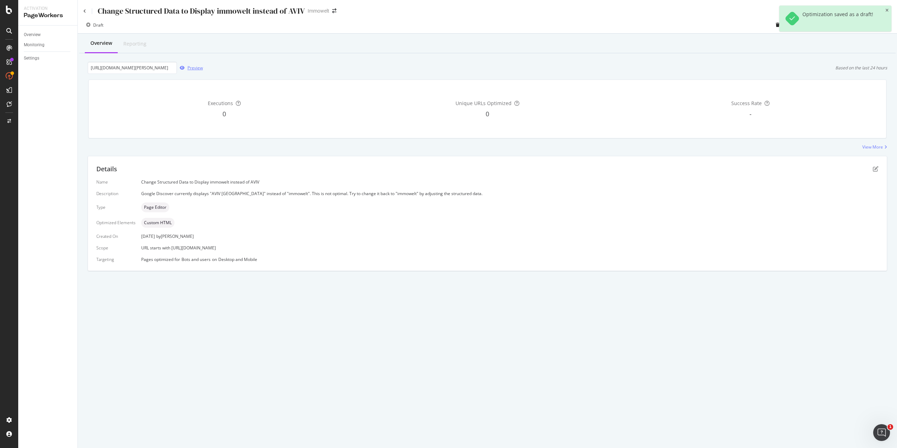
click at [194, 65] on div "Preview" at bounding box center [194, 68] width 15 height 6
click at [147, 67] on input "https://www.immowelt.de/ratgeber/news/tiny-house-mit-energieausweis-3-faelle-in…" at bounding box center [132, 68] width 89 height 12
paste input "dein-outdoor-wohnzimmer-ganz-einfach-selbst-gestalten"
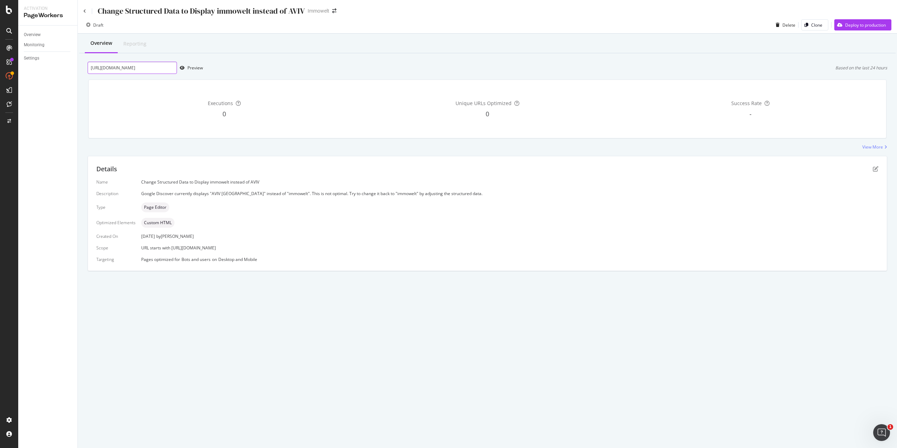
scroll to position [0, 133]
type input "https://www.immowelt.de/ratgeber/news/tiny-house-dein-outdoor-wohnzimmer-ganz-e…"
click at [190, 70] on div "Preview" at bounding box center [194, 68] width 15 height 6
click at [87, 10] on div "Change Structured Data to Display immowelt instead of AVIV" at bounding box center [193, 11] width 221 height 11
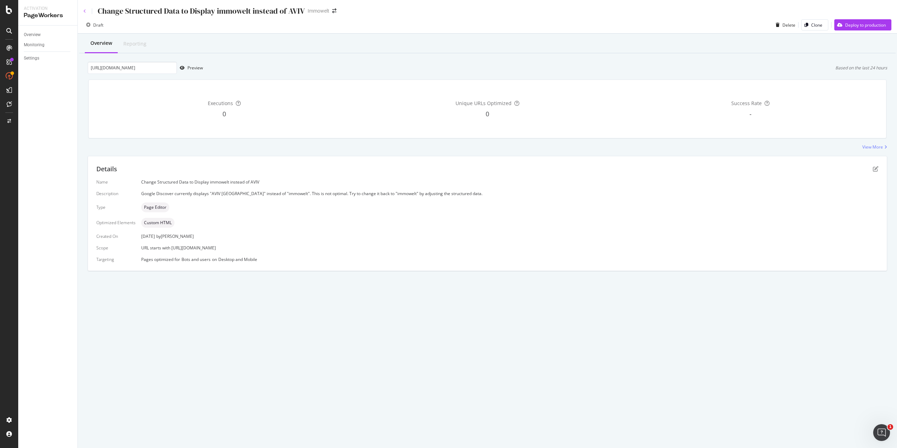
click at [84, 10] on icon at bounding box center [84, 11] width 3 height 4
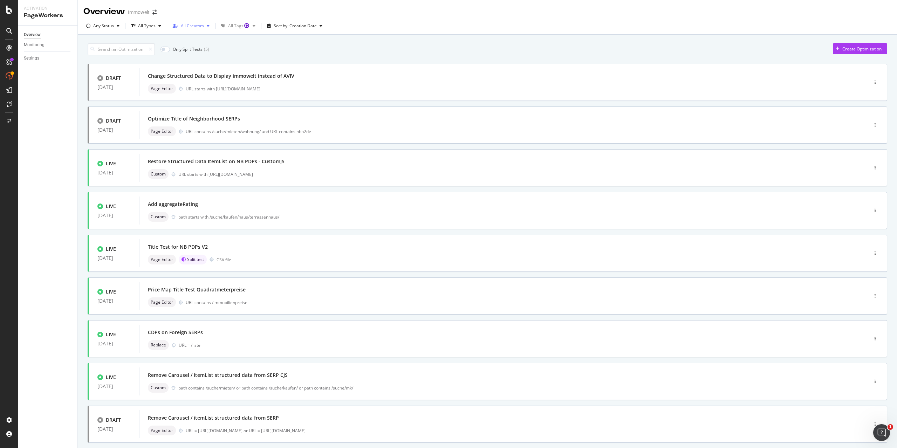
click at [200, 28] on div "All Creators" at bounding box center [192, 26] width 23 height 4
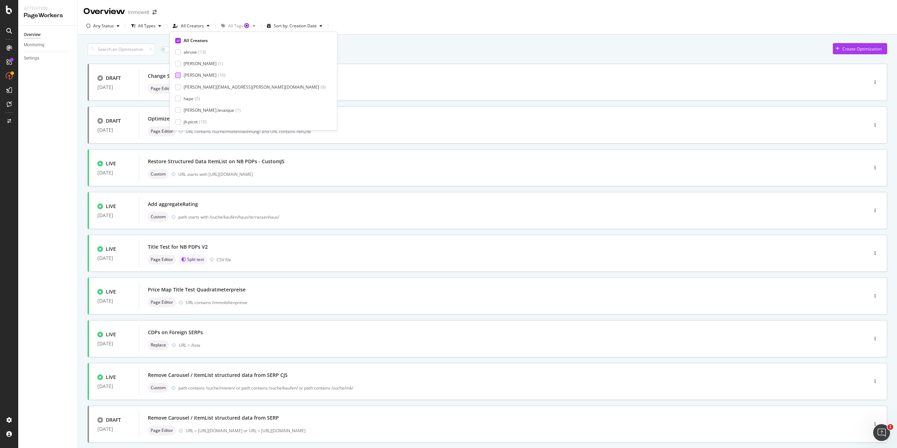
click at [181, 76] on div "axel-iwt ( 10 )" at bounding box center [250, 75] width 151 height 6
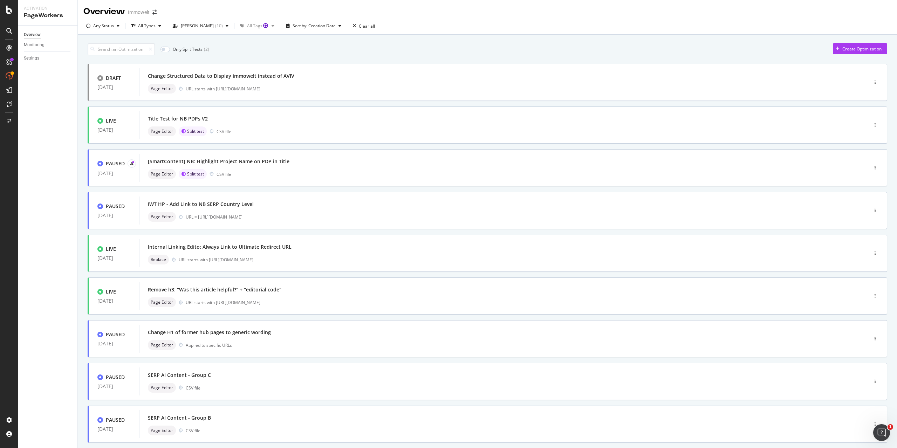
click at [349, 50] on div "Only Split Tests ( 2 ) Create Optimization" at bounding box center [488, 49] width 800 height 12
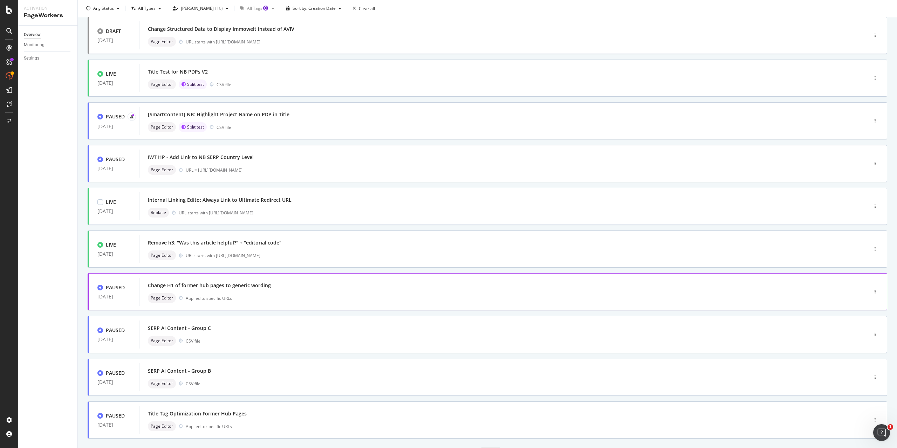
scroll to position [83, 0]
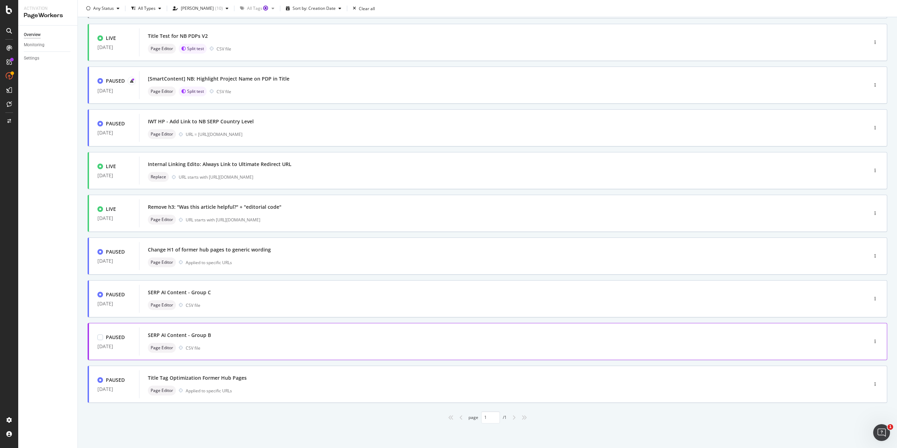
click at [267, 338] on div "SERP AI Content - Group B" at bounding box center [493, 335] width 690 height 10
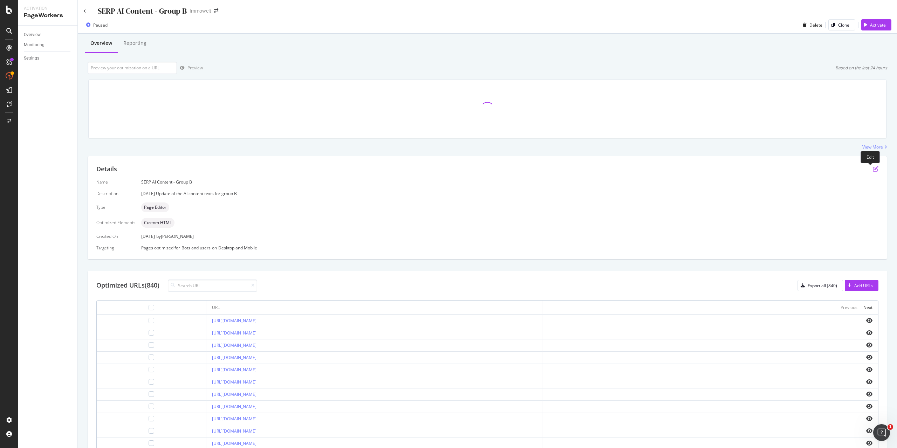
click at [873, 170] on icon "pen-to-square" at bounding box center [876, 169] width 6 height 6
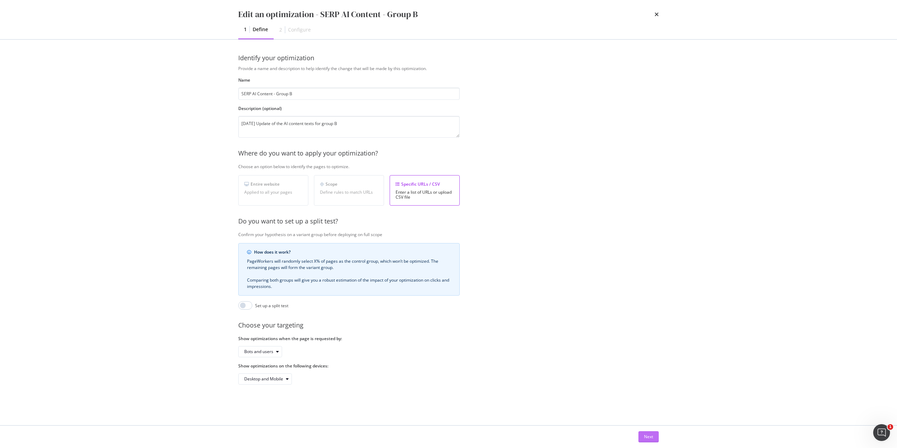
click at [651, 435] on div "Next" at bounding box center [648, 437] width 9 height 6
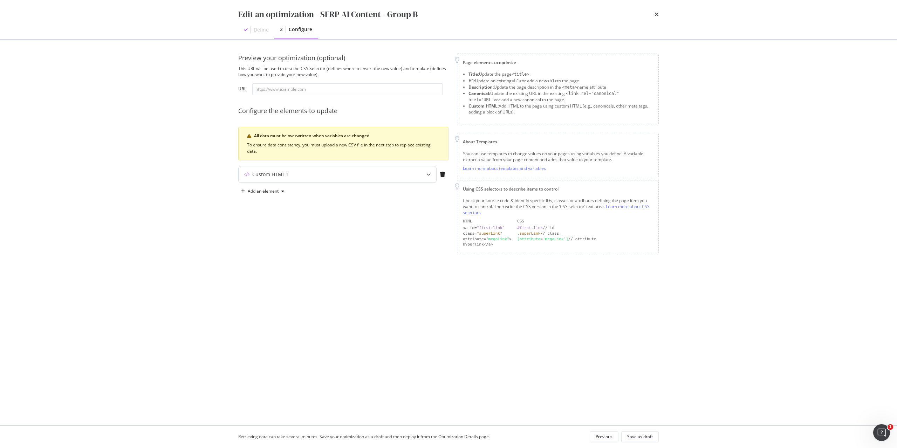
click at [326, 173] on div "Custom HTML 1" at bounding box center [324, 174] width 170 height 7
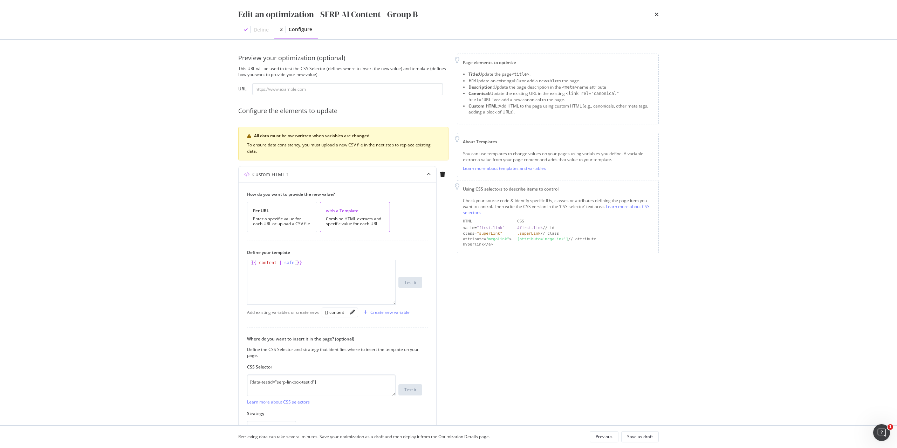
click at [654, 14] on div "Edit an optimization - SERP AI Content - Group B" at bounding box center [448, 14] width 420 height 12
click at [657, 15] on icon "times" at bounding box center [657, 15] width 4 height 6
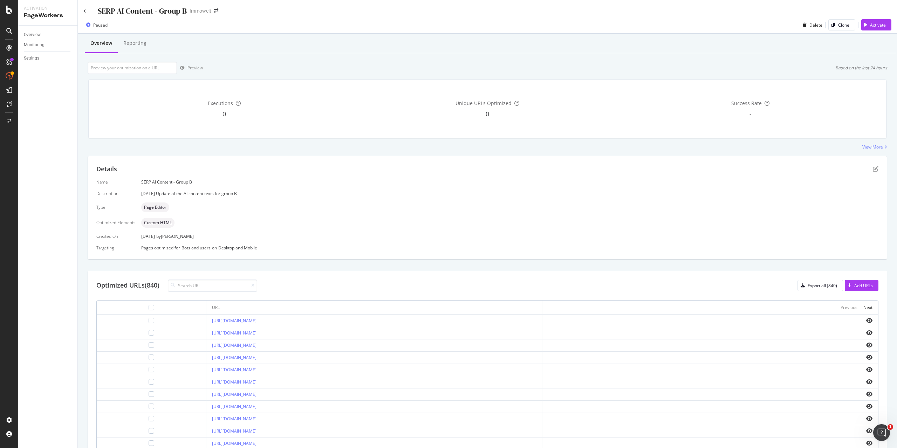
click at [87, 11] on div "SERP AI Content - Group B" at bounding box center [134, 11] width 103 height 11
click at [84, 11] on icon at bounding box center [84, 11] width 3 height 4
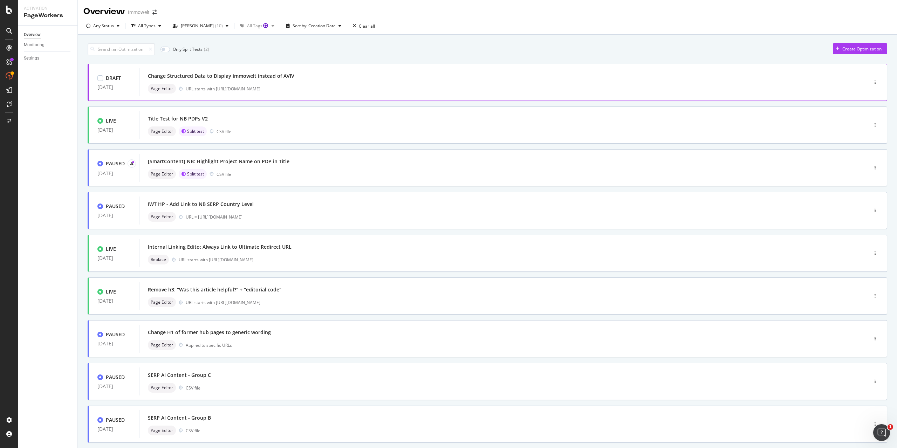
click at [404, 92] on div "Page Editor URL starts with https://www.immowelt.de/ratgeber/news/" at bounding box center [493, 89] width 690 height 10
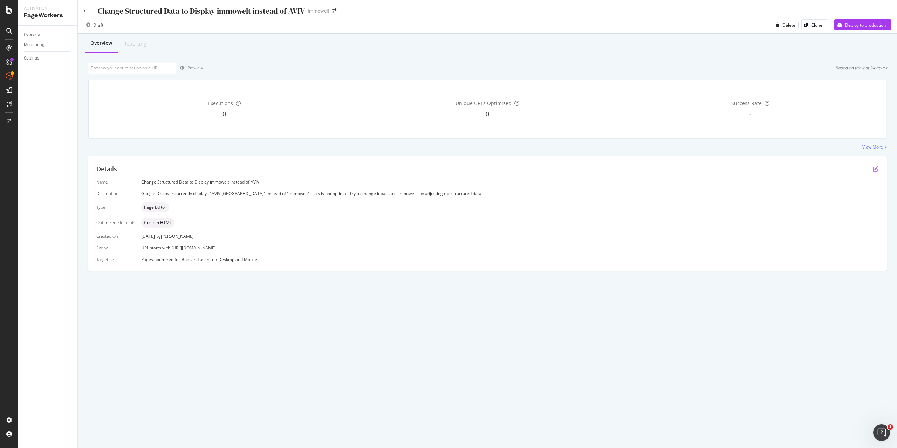
drag, startPoint x: 873, startPoint y: 163, endPoint x: 873, endPoint y: 168, distance: 4.6
click at [873, 164] on div "Details Name Change Structured Data to Display immowelt instead of AVIV Descrip…" at bounding box center [487, 213] width 799 height 115
click at [873, 169] on icon "pen-to-square" at bounding box center [876, 169] width 6 height 6
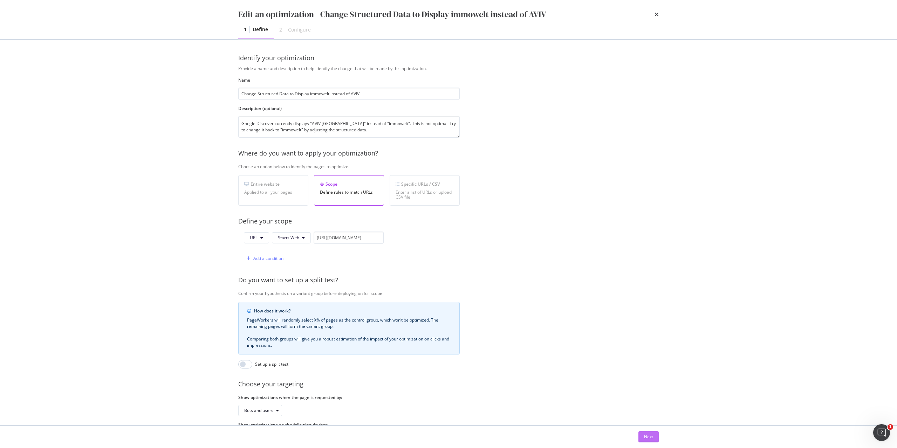
click at [648, 435] on div "Next" at bounding box center [648, 437] width 9 height 6
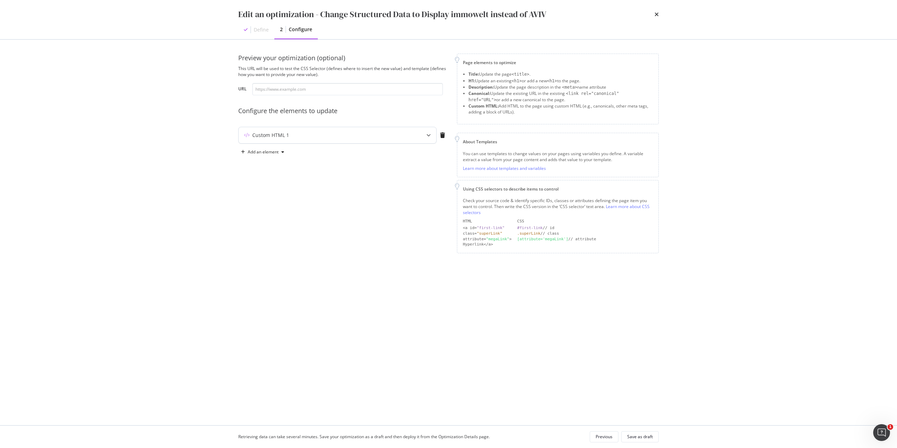
click at [355, 137] on div "Custom HTML 1" at bounding box center [324, 135] width 170 height 7
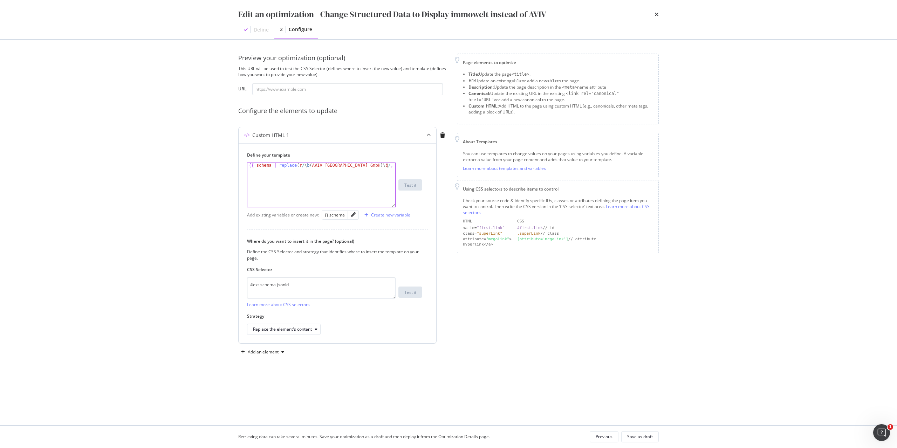
click at [388, 166] on div "{{ schema | replace ( r / \ b ( AVIV Germany GmbH ) \ b / , "immowelt" ) }}" at bounding box center [321, 195] width 148 height 64
type textarea "{{ schema | replace(r/\b(AVIV Germany GmbH)\b/, "immowelt") | safe }}"
click at [350, 76] on div "This URL will be used to test the CSS Selector (defines where to insert the new…" at bounding box center [343, 72] width 210 height 12
click at [347, 90] on input "modal" at bounding box center [347, 89] width 191 height 12
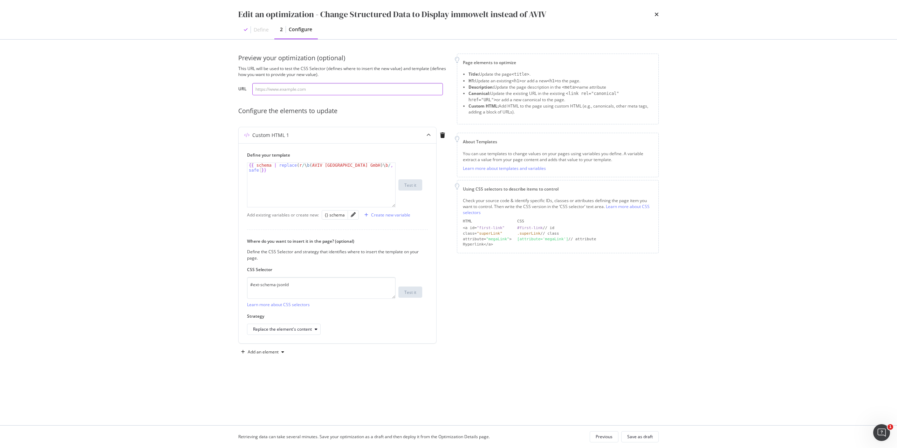
paste input "https://www.immowelt.de/ratgeber/news/tiny-house-dein-outdoor-wohnzimmer-ganz-e…"
type input "https://www.immowelt.de/ratgeber/news/tiny-house-dein-outdoor-wohnzimmer-ganz-e…"
click at [413, 295] on div "Test it" at bounding box center [410, 292] width 12 height 6
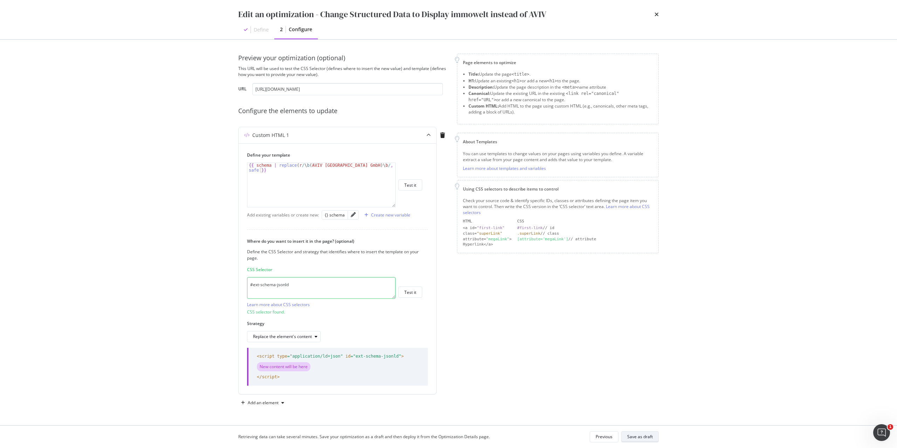
click at [649, 436] on div "Save as draft" at bounding box center [640, 437] width 26 height 6
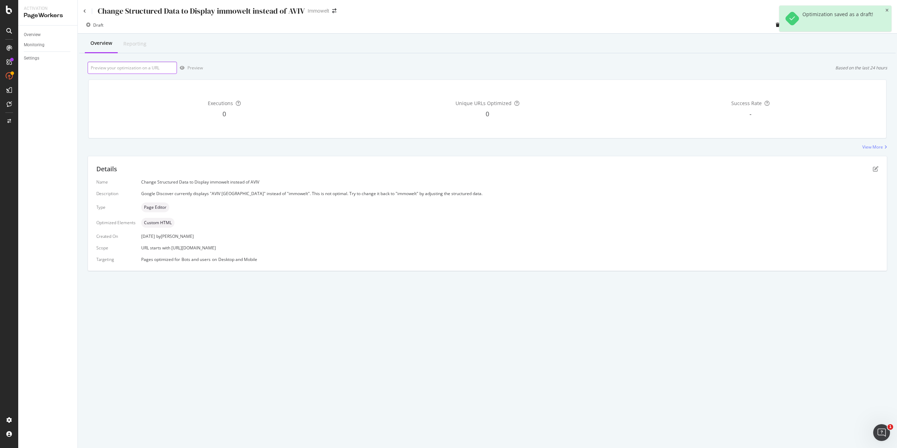
click at [118, 66] on input "url" at bounding box center [132, 68] width 89 height 12
paste input "https://www.immowelt.de/ratgeber/news/tiny-house-dein-outdoor-wohnzimmer-ganz-e…"
type input "https://www.immowelt.de/ratgeber/news/tiny-house-dein-outdoor-wohnzimmer-ganz-e…"
click at [196, 70] on div "Preview" at bounding box center [194, 68] width 15 height 6
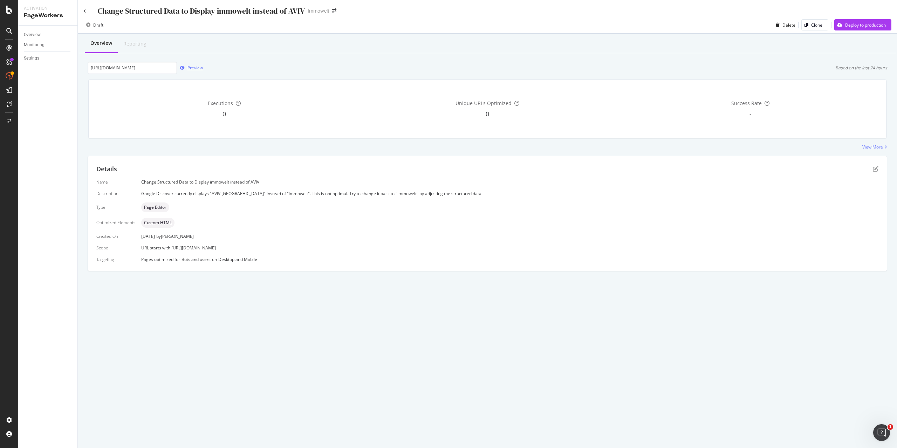
scroll to position [0, 0]
click at [85, 10] on icon at bounding box center [84, 11] width 3 height 4
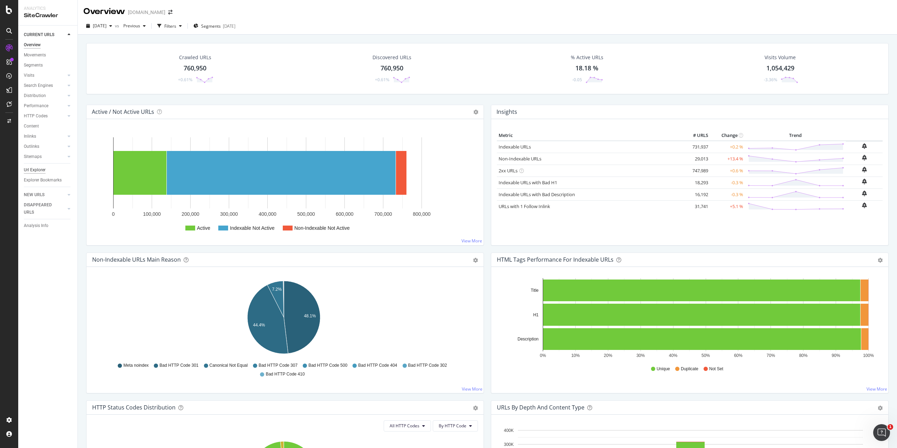
click at [33, 170] on div "Url Explorer" at bounding box center [35, 169] width 22 height 7
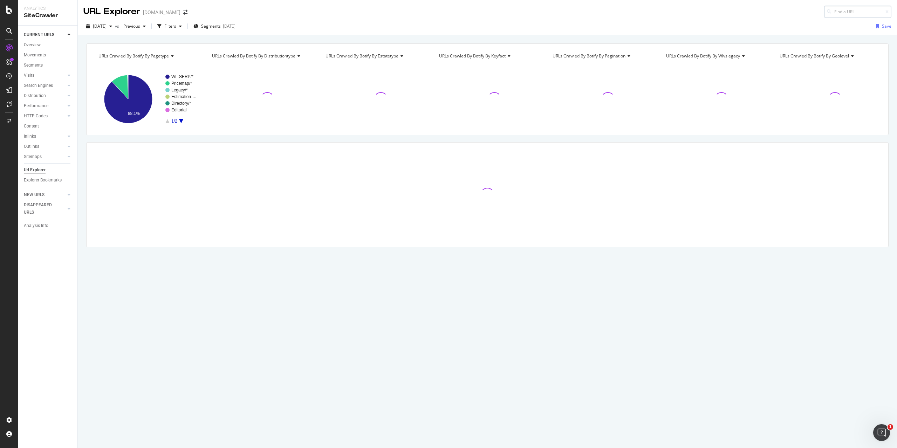
click at [848, 6] on input at bounding box center [857, 12] width 67 height 12
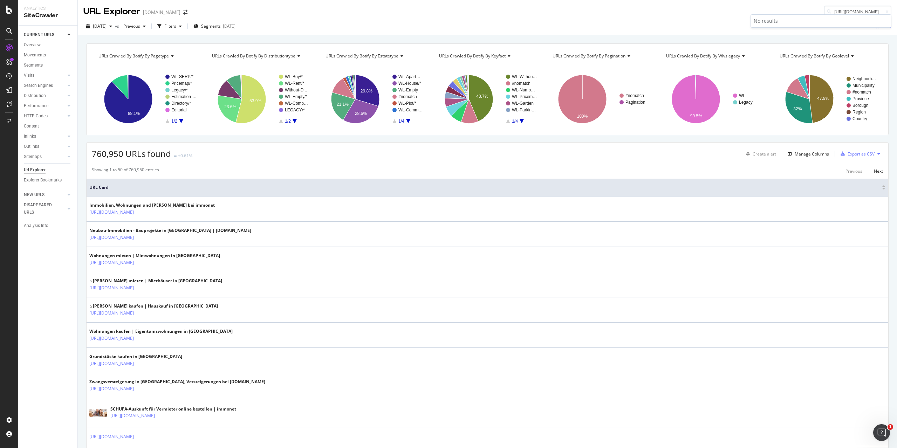
scroll to position [0, 21]
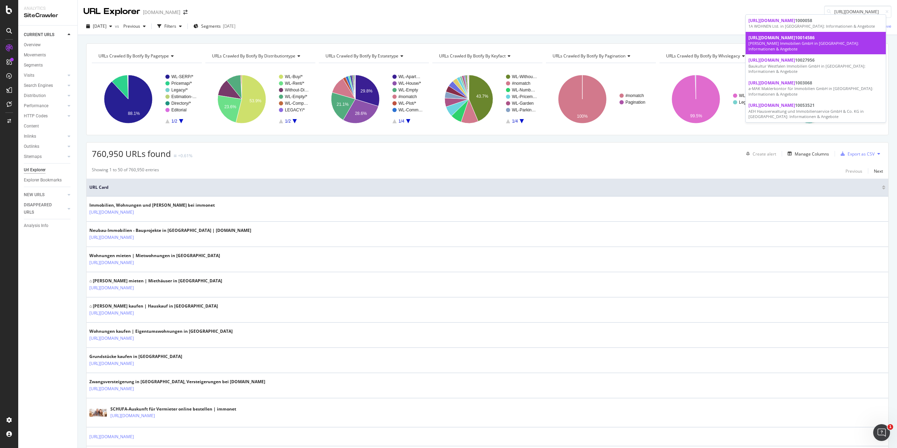
type input "[URL][DOMAIN_NAME]"
click at [858, 44] on div "[PERSON_NAME] Immobilien GmbH in [GEOGRAPHIC_DATA]: Informationen & Angebote" at bounding box center [815, 46] width 135 height 11
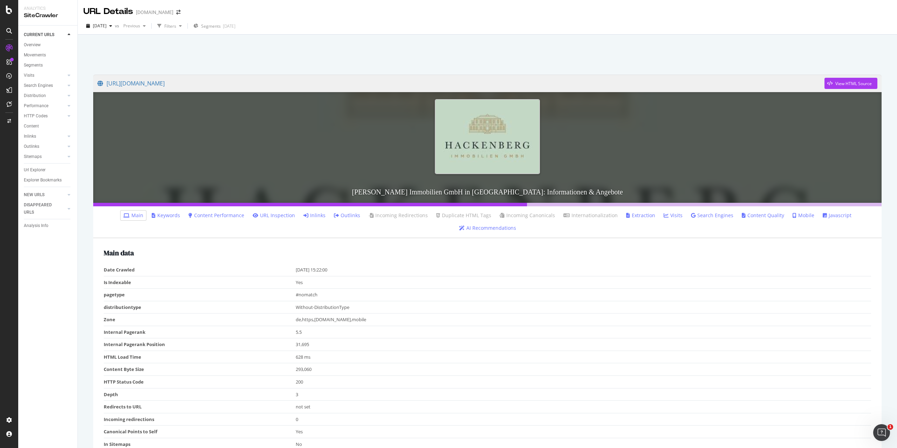
click at [321, 215] on link "Inlinks" at bounding box center [314, 215] width 22 height 7
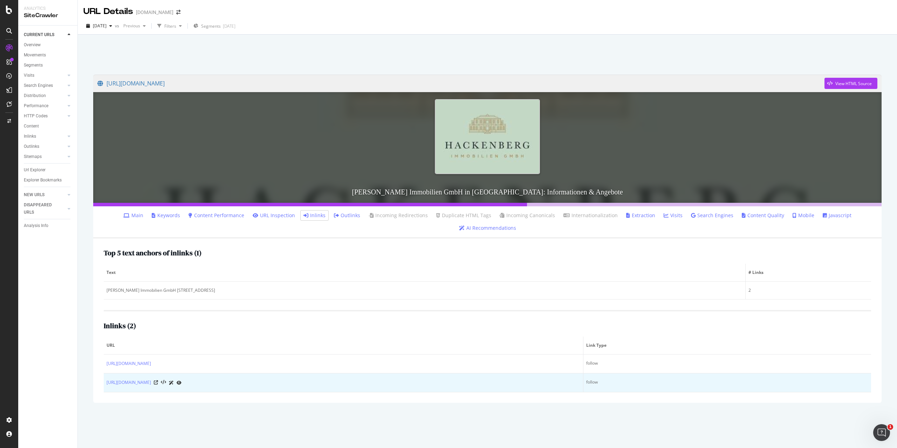
click at [182, 381] on icon at bounding box center [179, 383] width 5 height 4
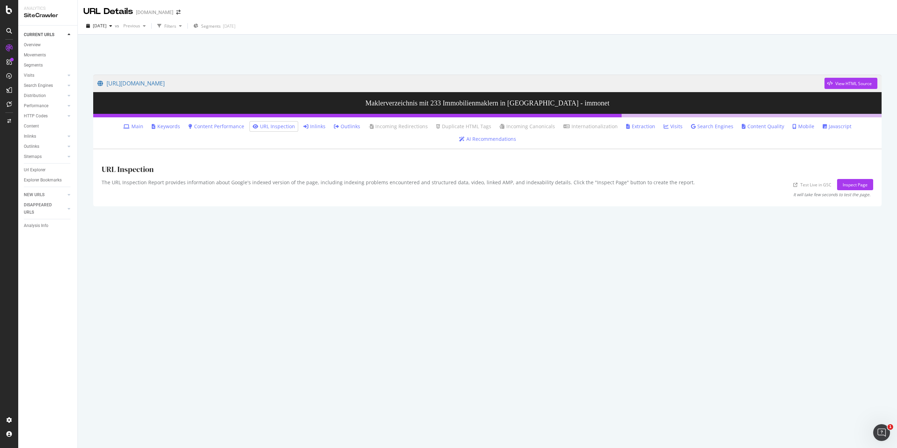
click at [303, 128] on link "Inlinks" at bounding box center [314, 126] width 22 height 7
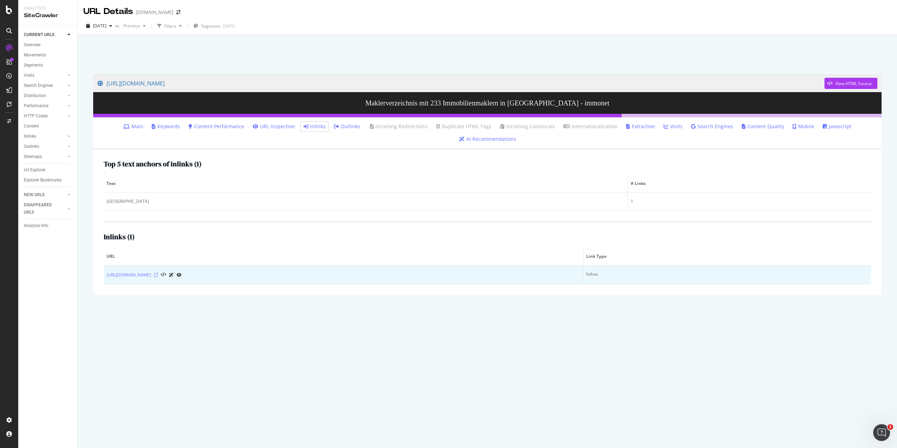
click at [158, 273] on icon at bounding box center [156, 275] width 4 height 4
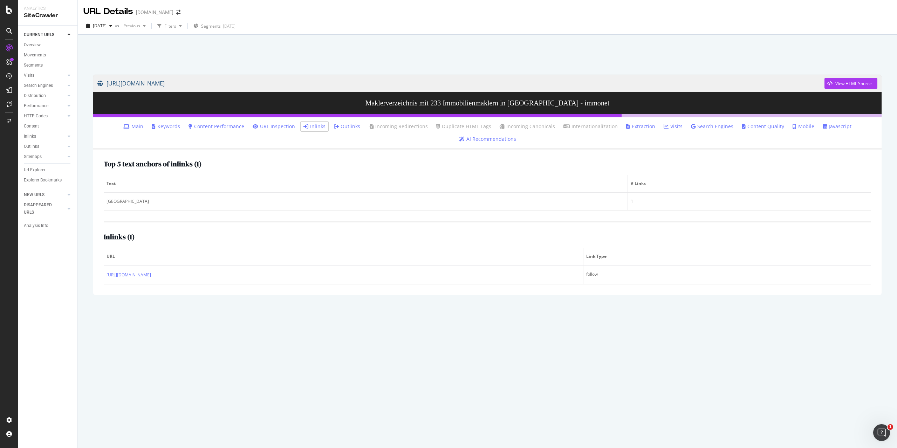
click at [170, 83] on link "[URL][DOMAIN_NAME]" at bounding box center [460, 84] width 727 height 18
click at [290, 83] on link "[URL][DOMAIN_NAME]" at bounding box center [460, 84] width 727 height 18
click at [356, 83] on link "[URL][DOMAIN_NAME]" at bounding box center [460, 84] width 727 height 18
